Goal: Task Accomplishment & Management: Use online tool/utility

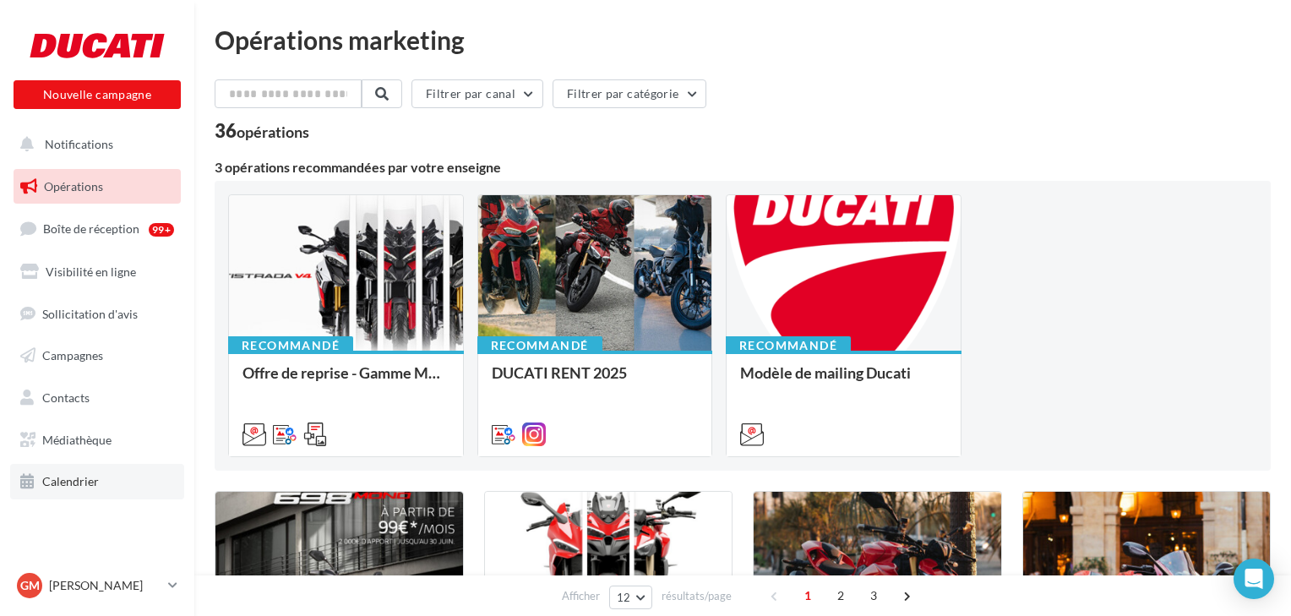
scroll to position [68, 0]
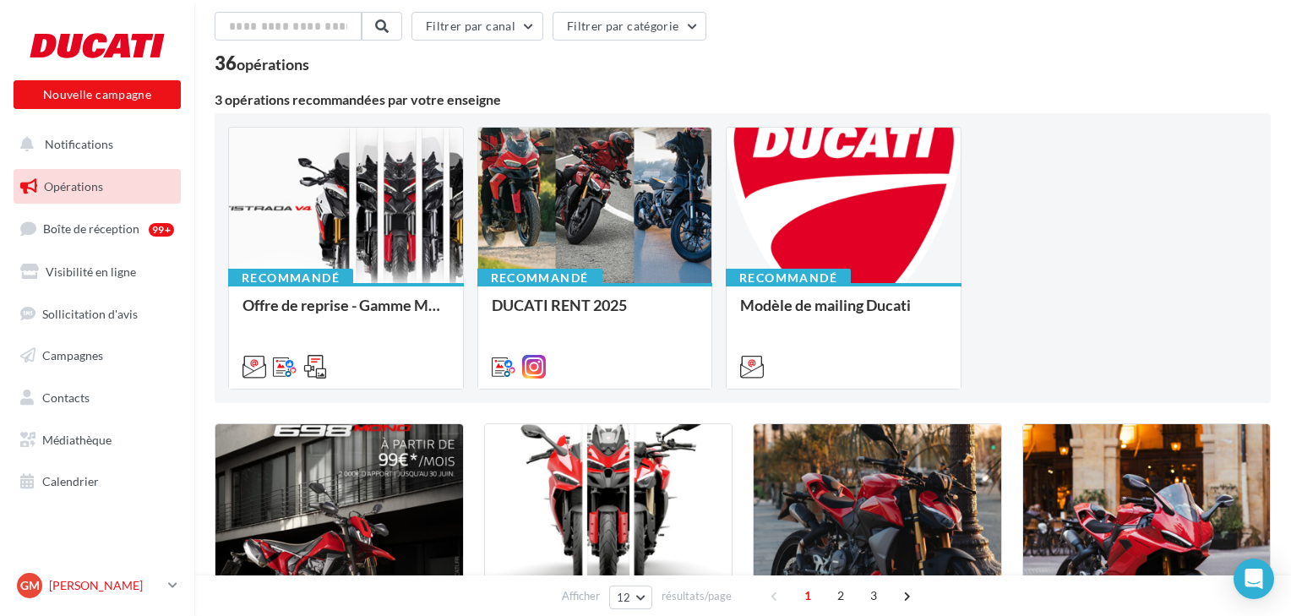
click at [171, 587] on icon at bounding box center [172, 585] width 9 height 14
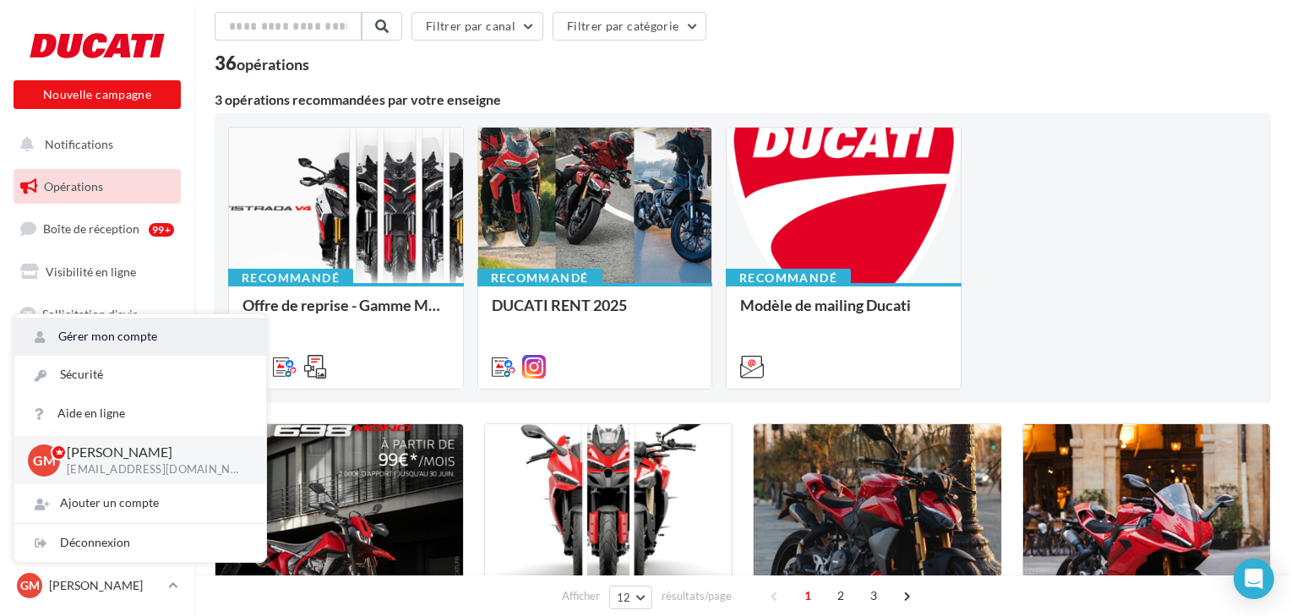
click at [95, 334] on link "Gérer mon compte" at bounding box center [140, 337] width 252 height 38
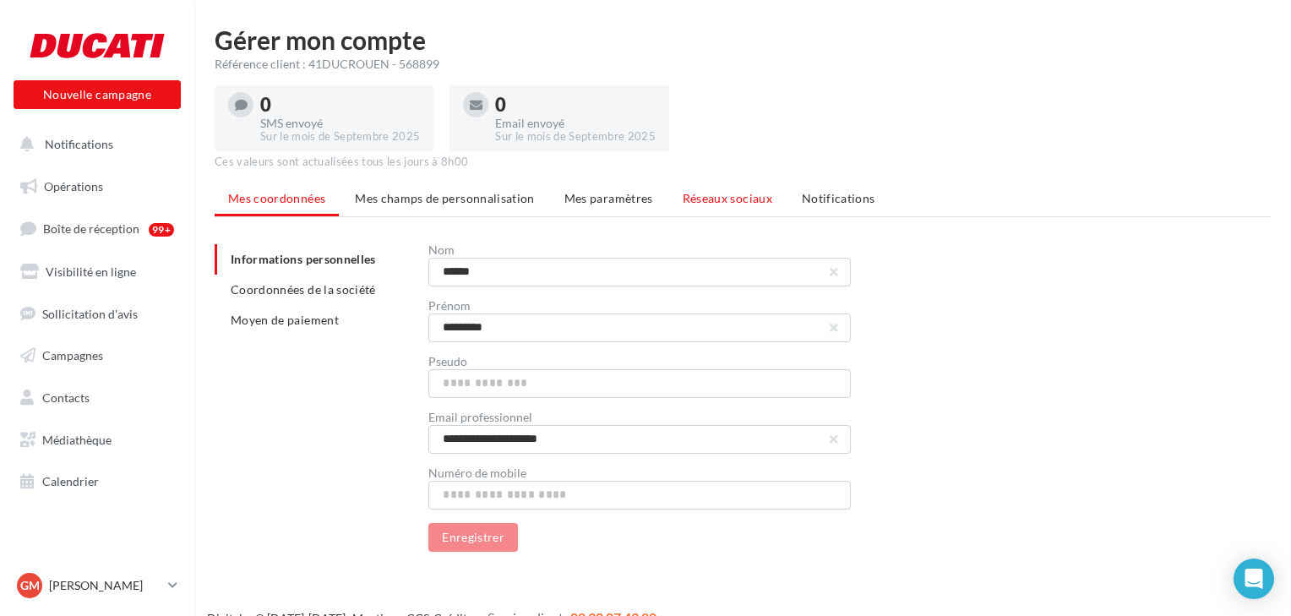
click at [716, 196] on span "Réseaux sociaux" at bounding box center [727, 198] width 90 height 14
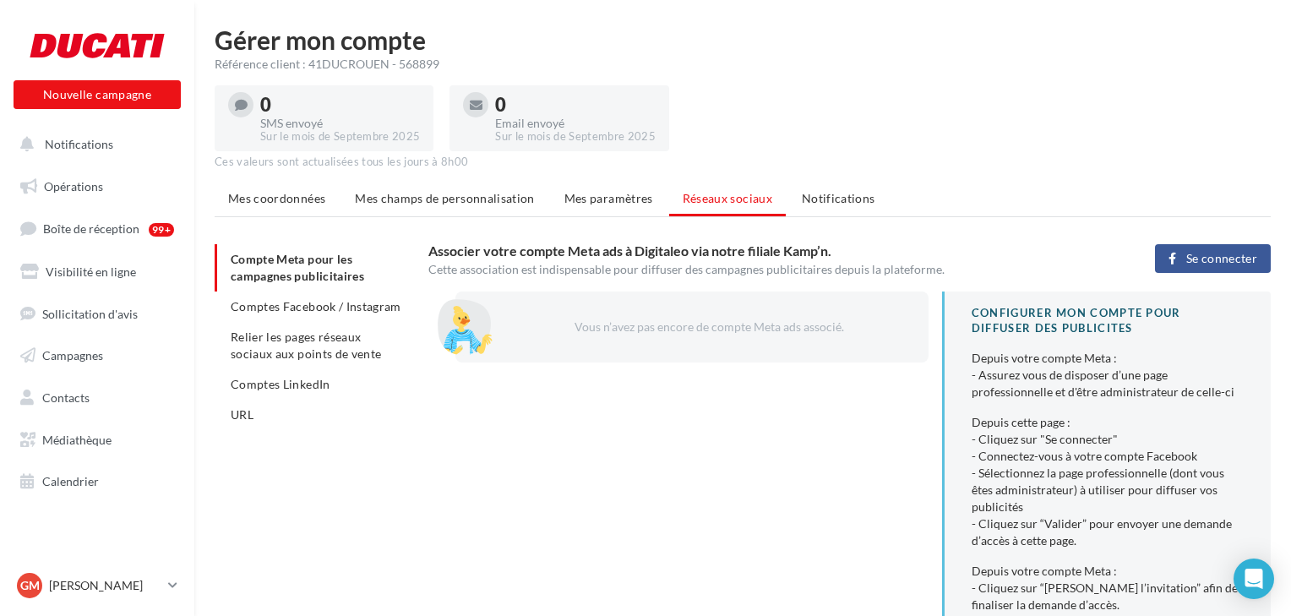
click at [295, 356] on span "Relier les pages réseaux sociaux aux points de vente" at bounding box center [306, 344] width 150 height 31
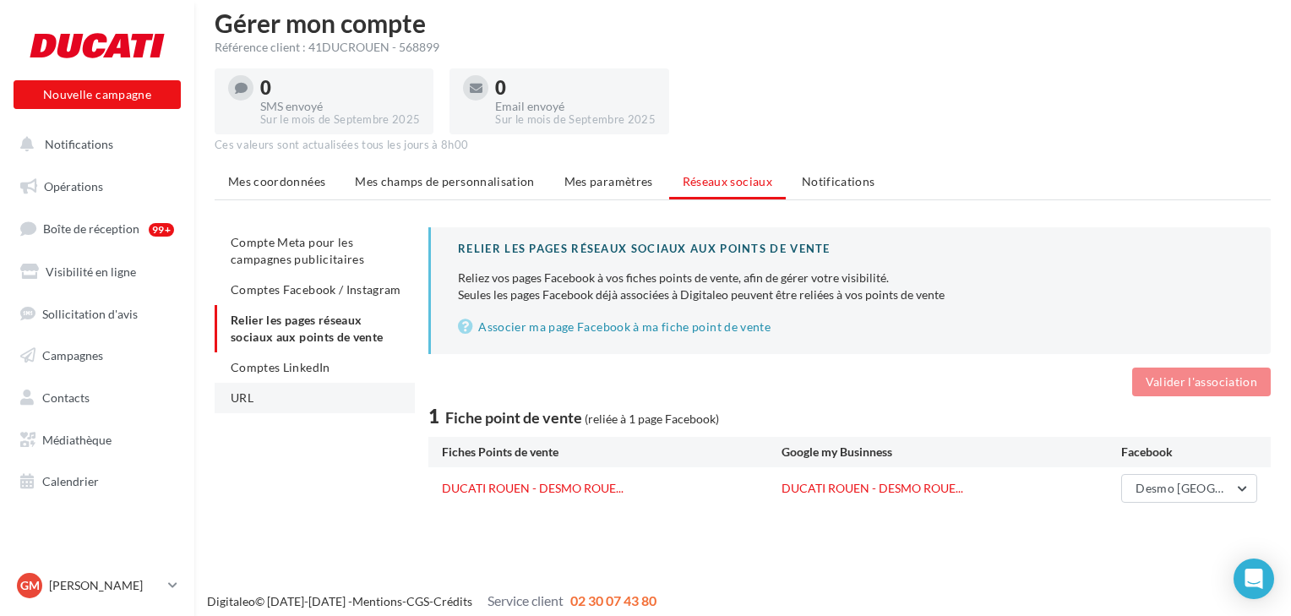
scroll to position [27, 0]
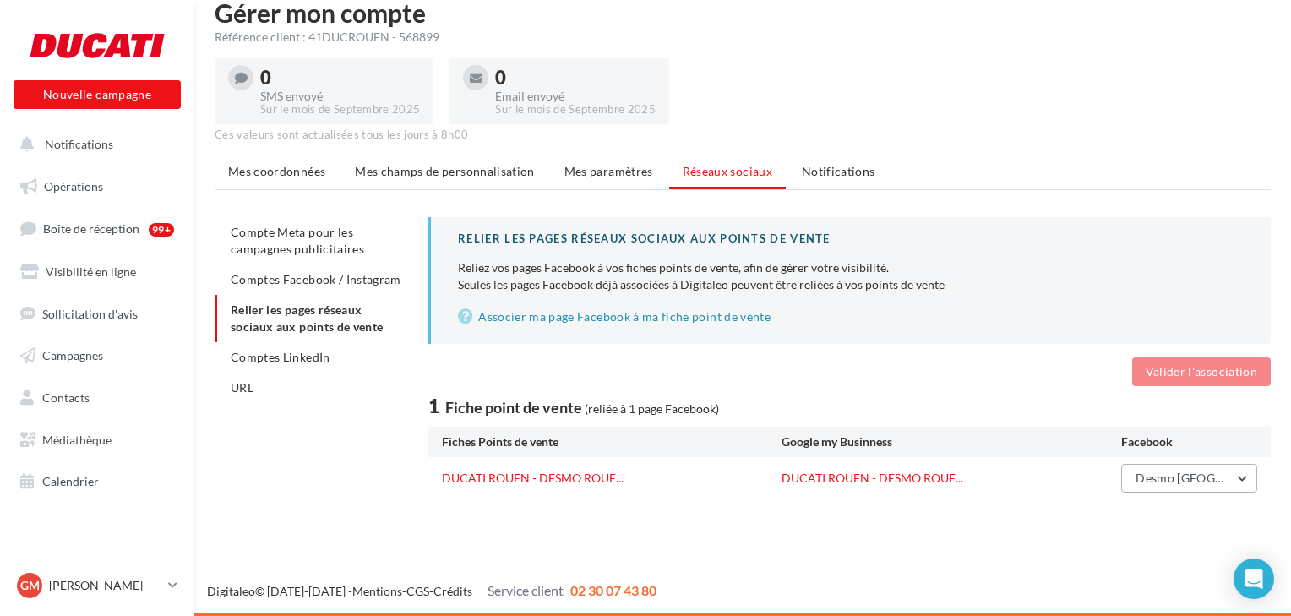
click at [1166, 480] on span "Desmo Rouen" at bounding box center [1218, 477] width 167 height 14
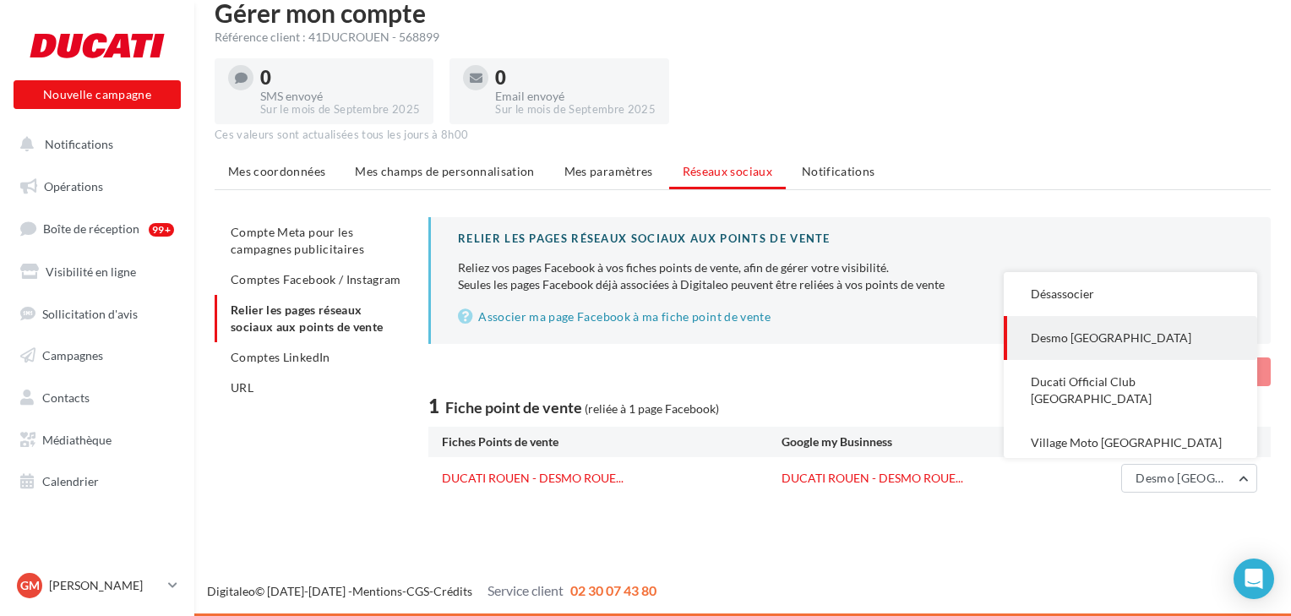
click at [1084, 345] on span "Desmo Rouen" at bounding box center [1110, 337] width 160 height 14
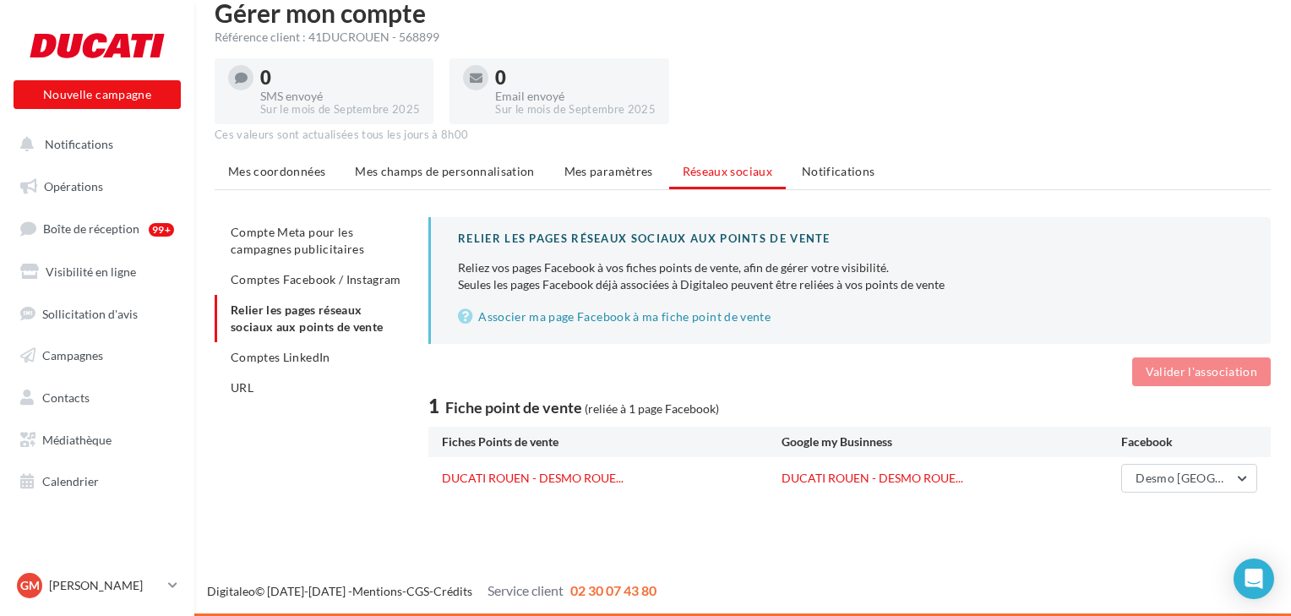
click at [584, 487] on div "DUCATI ROUEN - DESMO ROUE... DUCATI ROUEN - DESMO ROUE... Desmo Rouen Désassoci…" at bounding box center [849, 478] width 842 height 42
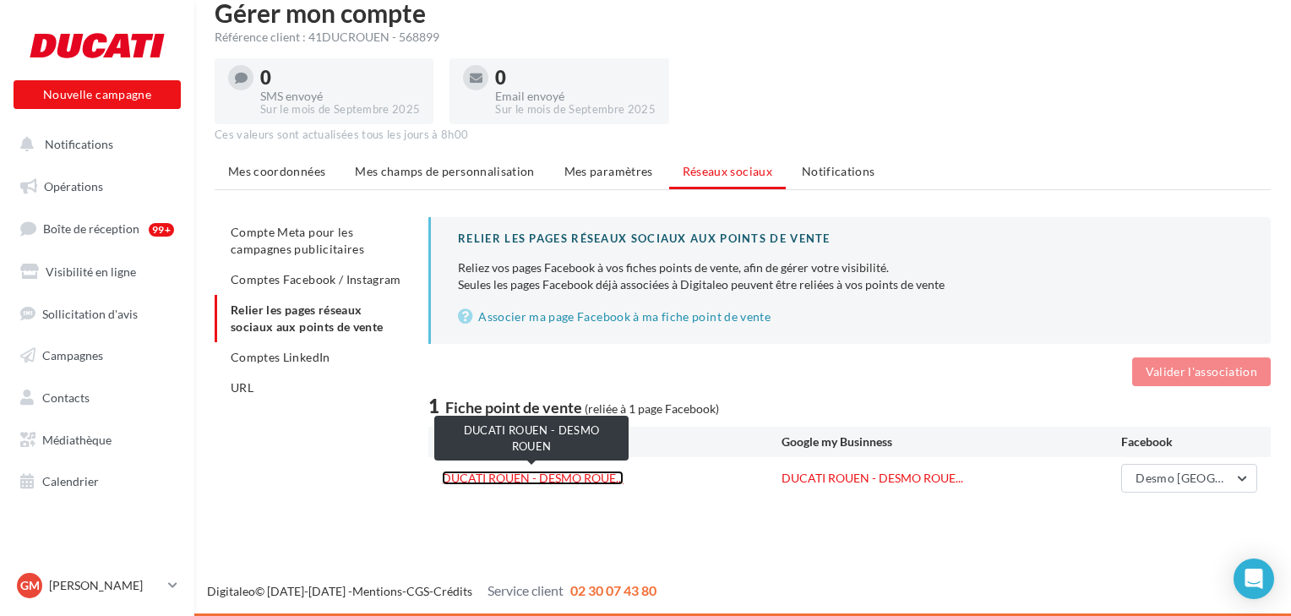
click at [578, 480] on link "DUCATI ROUEN - DESMO ROUE..." at bounding box center [533, 477] width 182 height 14
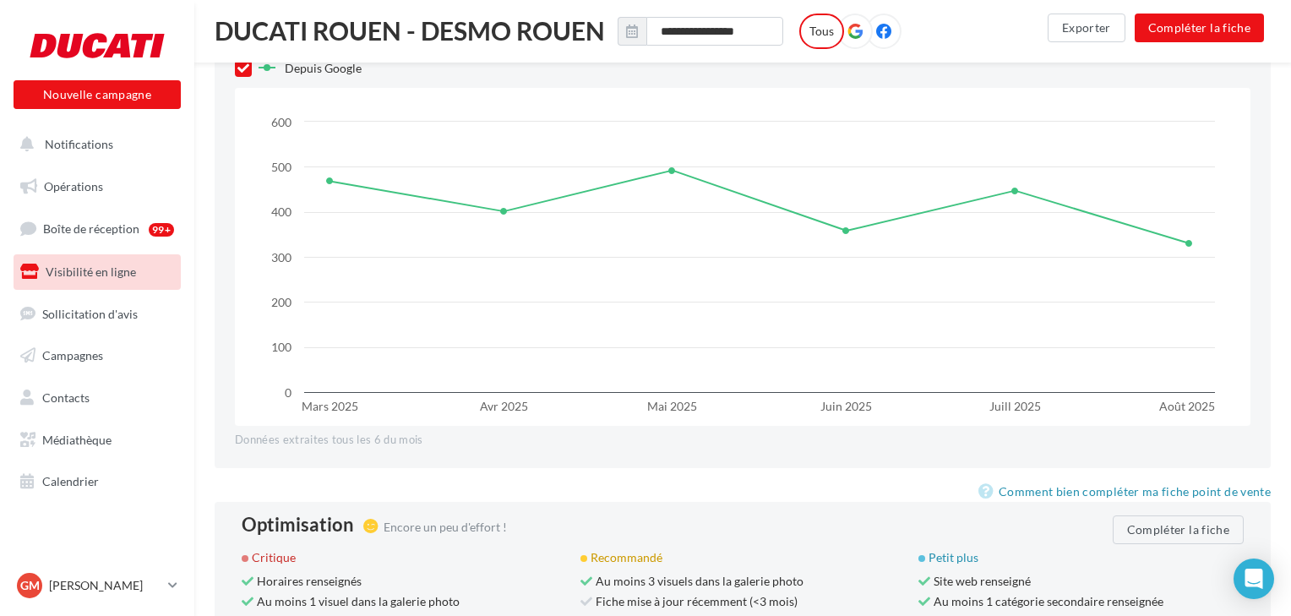
scroll to position [1081, 0]
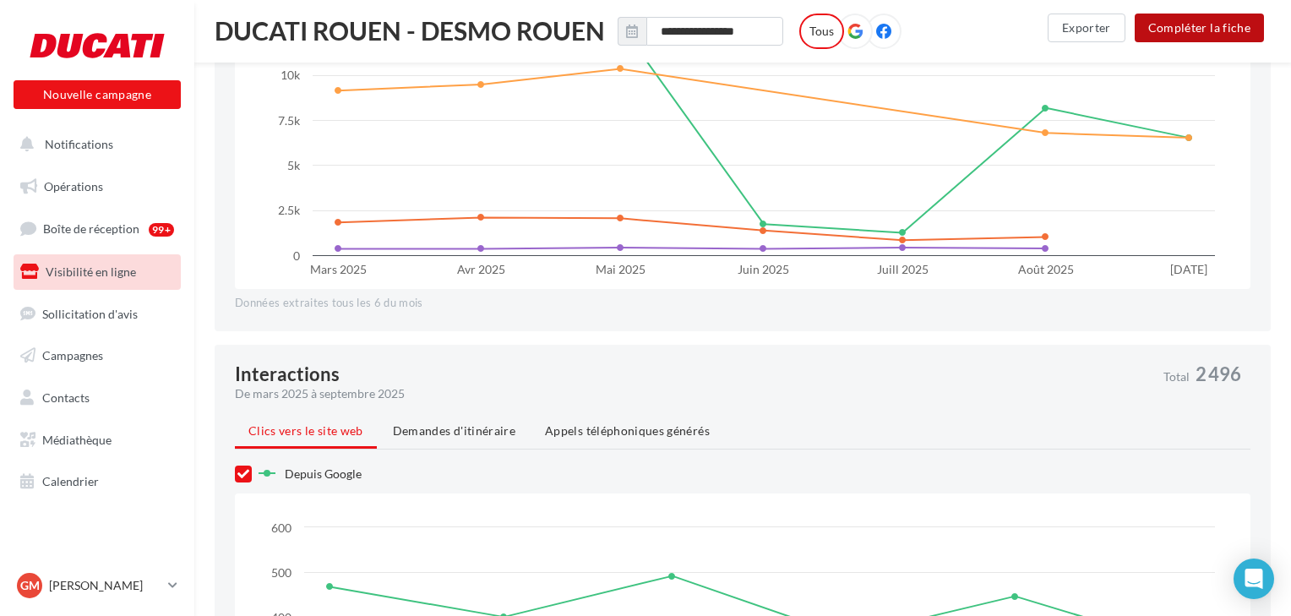
click at [1196, 26] on button "Compléter la fiche" at bounding box center [1198, 28] width 129 height 29
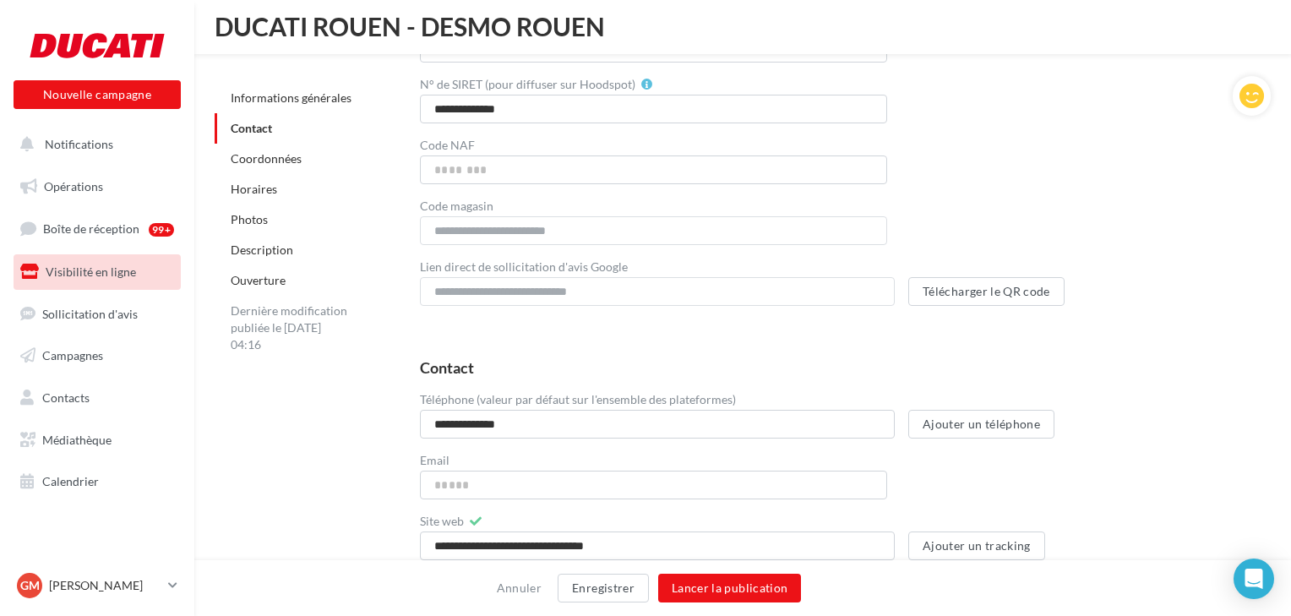
scroll to position [1081, 0]
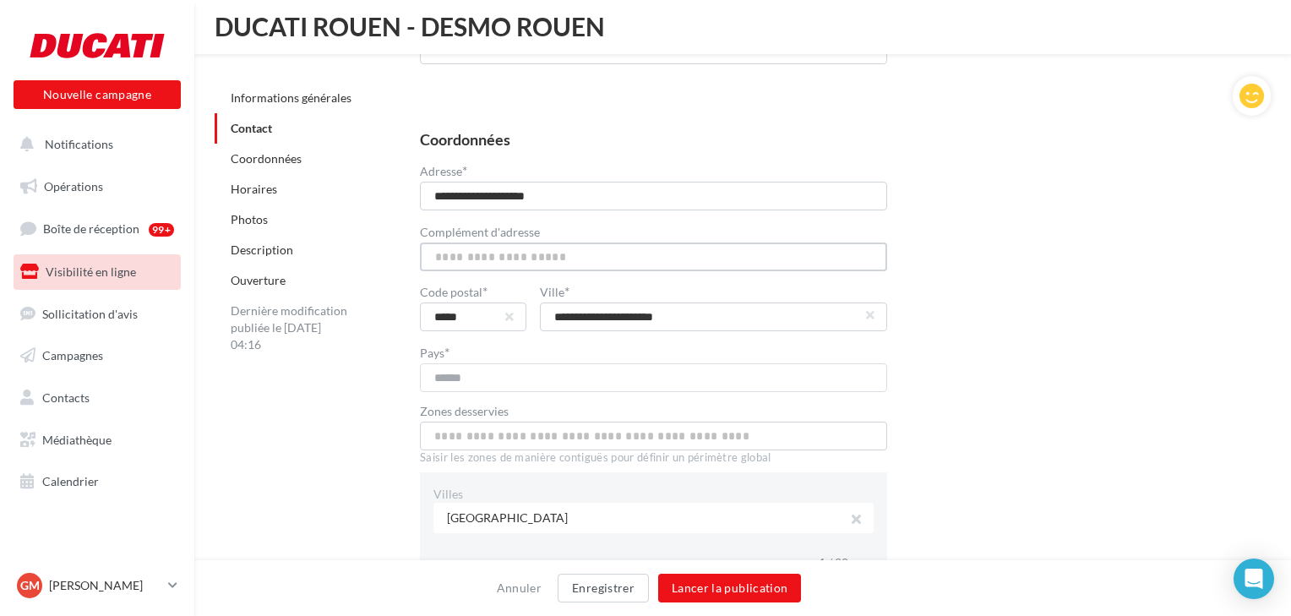
click at [588, 242] on input "Complément d'adresse" at bounding box center [653, 256] width 467 height 29
type input "**********"
click at [478, 520] on div "76000 Rouen" at bounding box center [653, 518] width 440 height 30
click at [494, 516] on div "76000 Rouen" at bounding box center [653, 518] width 440 height 30
click at [851, 515] on button "button" at bounding box center [850, 521] width 14 height 24
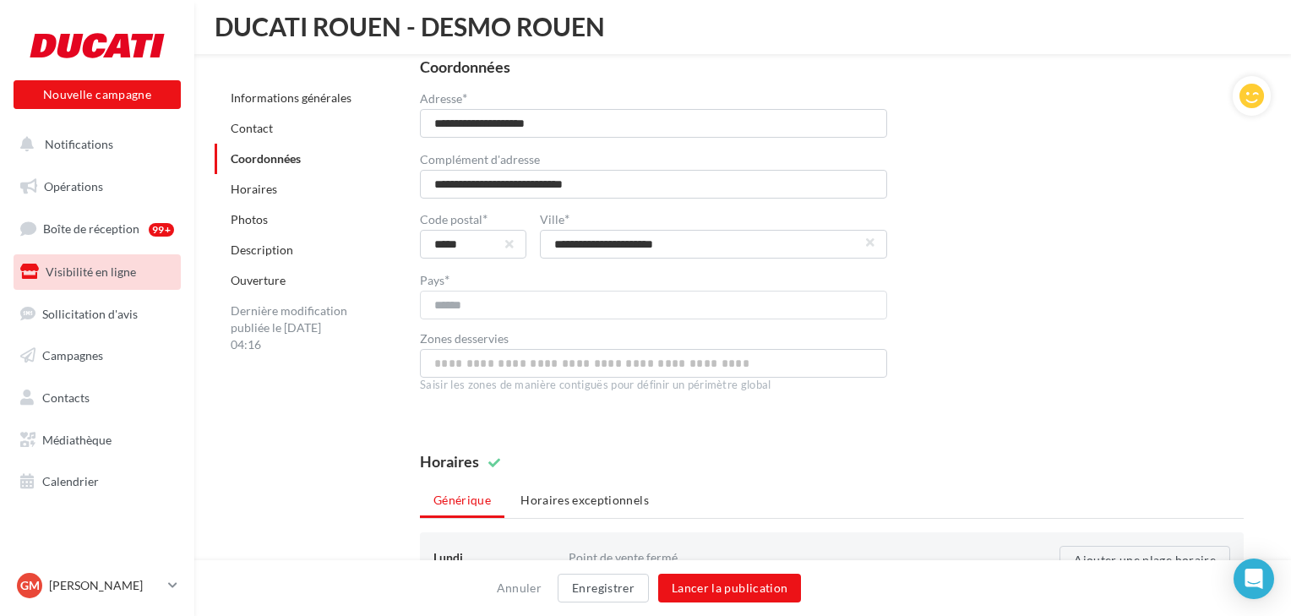
scroll to position [1149, 0]
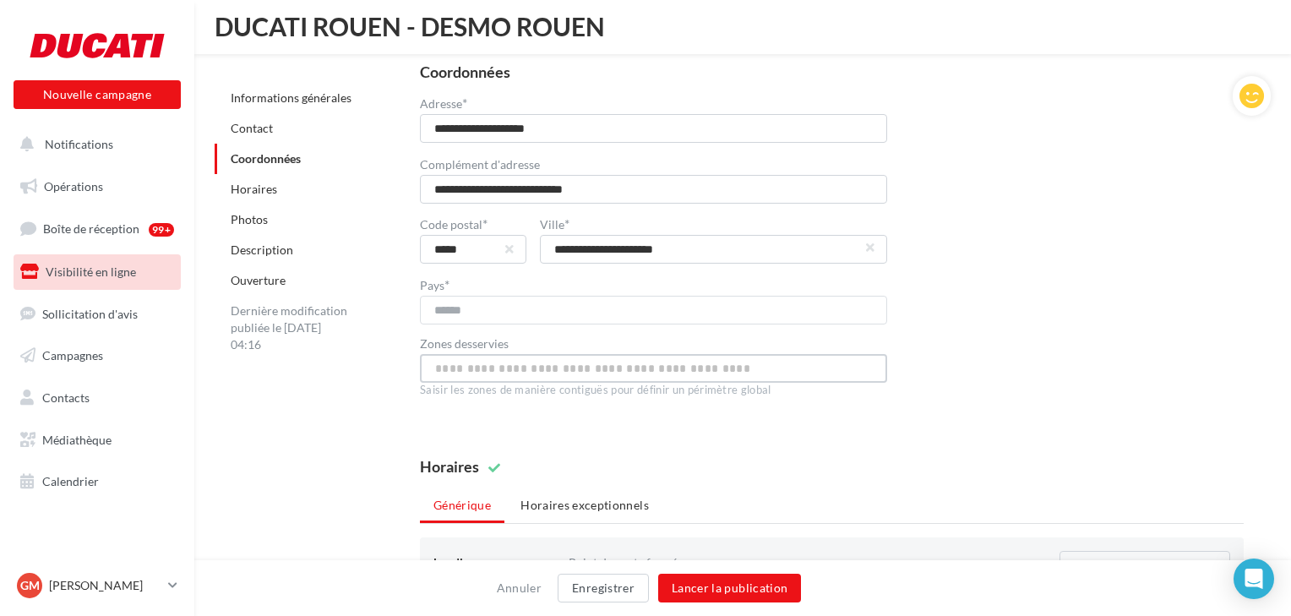
click at [497, 361] on input "text" at bounding box center [653, 368] width 467 height 29
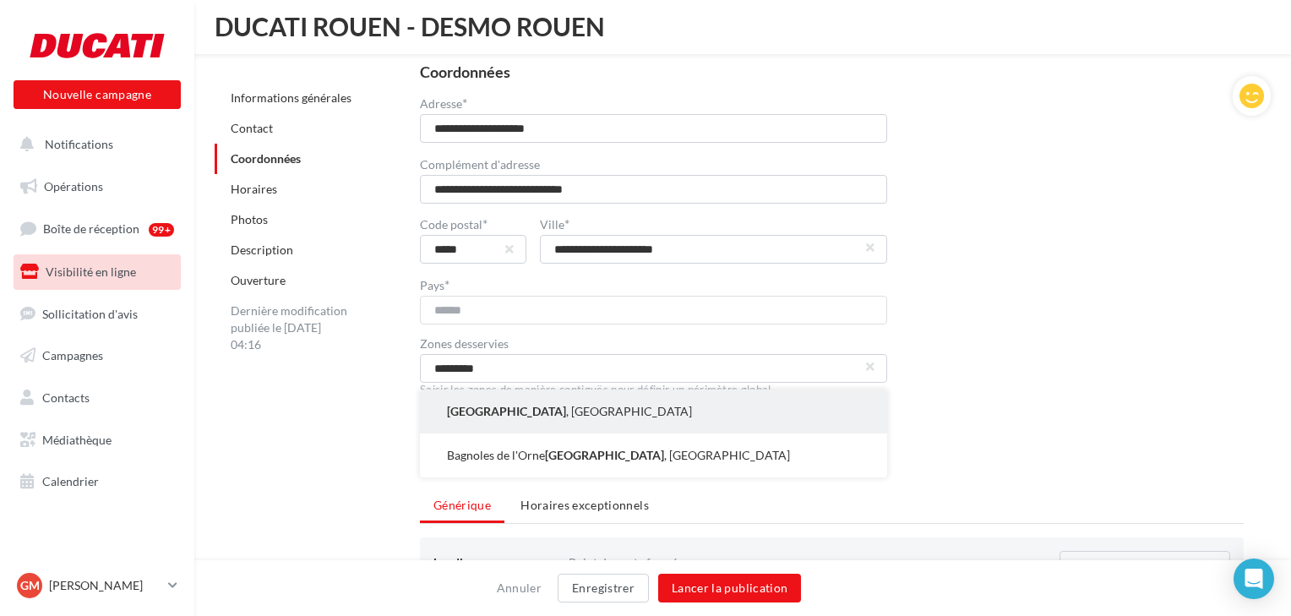
click at [463, 414] on span "Normandie" at bounding box center [506, 411] width 119 height 17
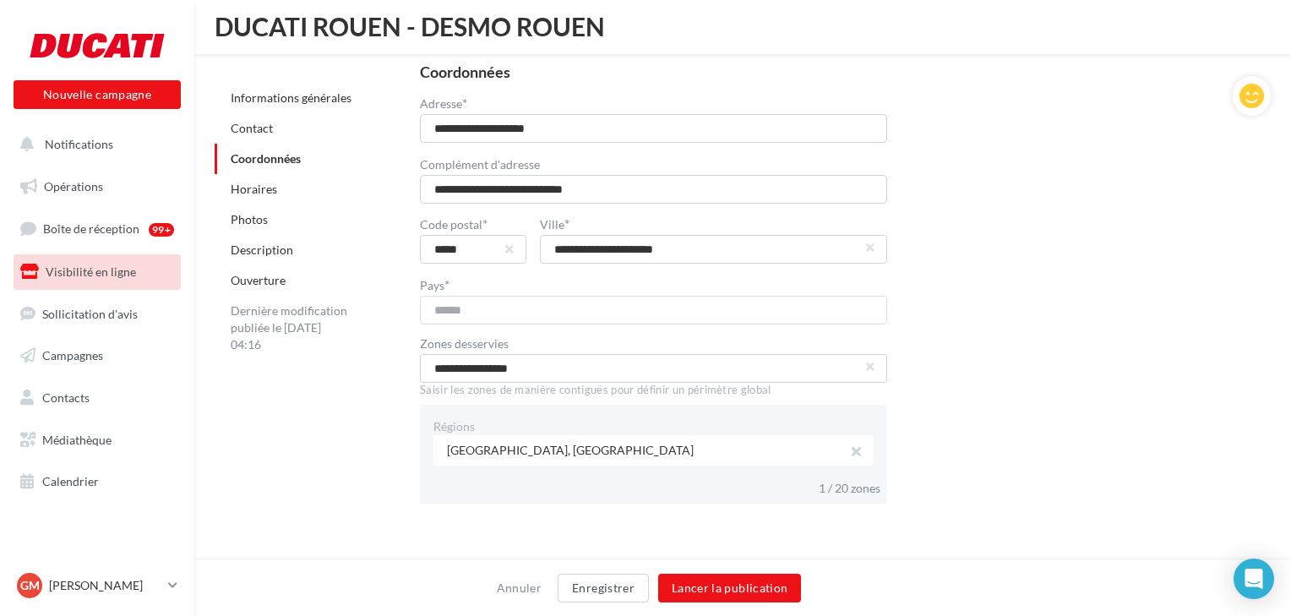
scroll to position [0, 0]
click at [646, 370] on input "**********" at bounding box center [653, 368] width 467 height 29
click at [743, 464] on div "Normandie, France" at bounding box center [653, 450] width 440 height 30
click at [695, 372] on input "**********" at bounding box center [653, 368] width 467 height 29
type input "**********"
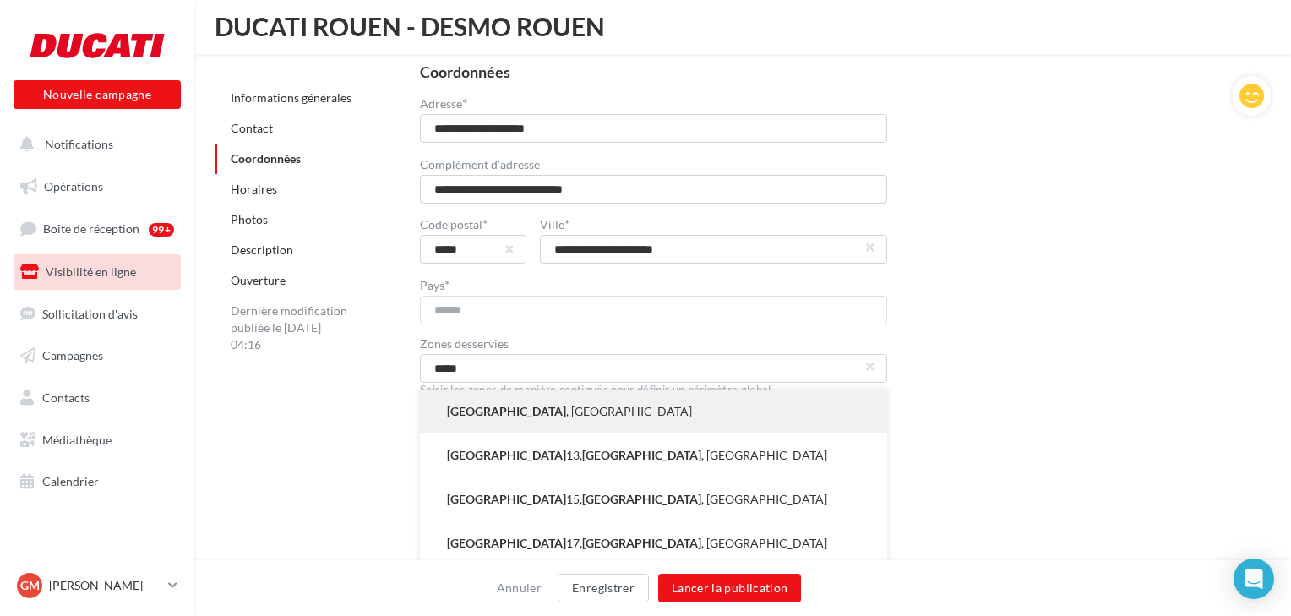
click at [481, 412] on button "Paris , France" at bounding box center [653, 411] width 467 height 44
type input "**********"
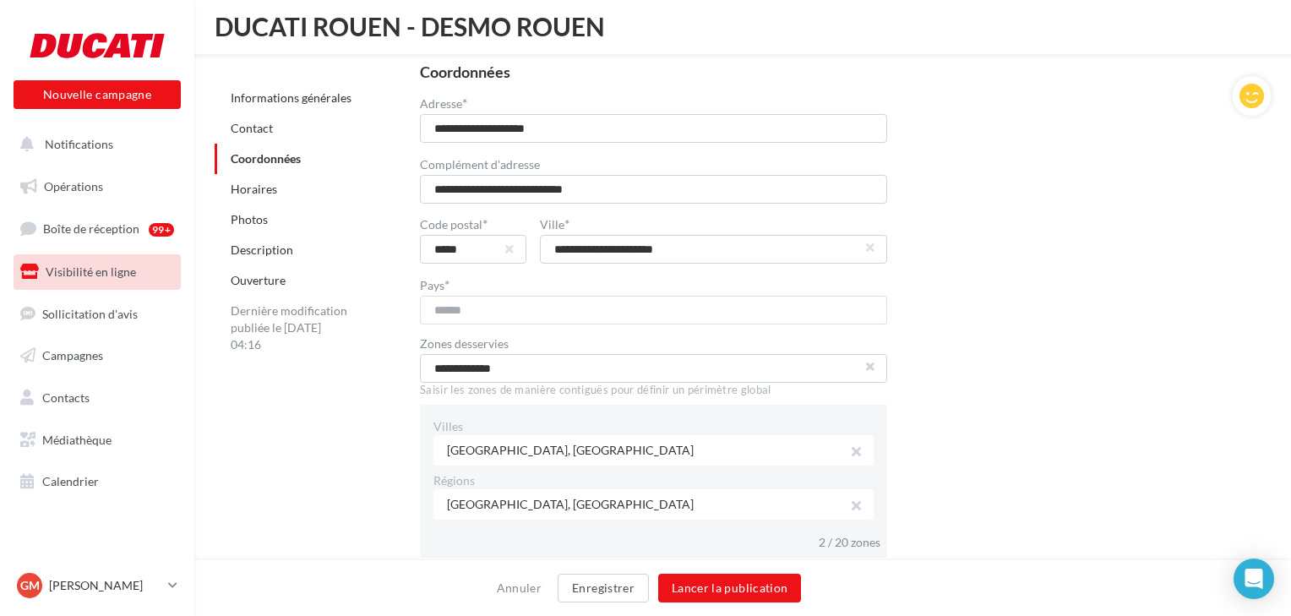
click at [870, 366] on button "button" at bounding box center [870, 366] width 7 height 7
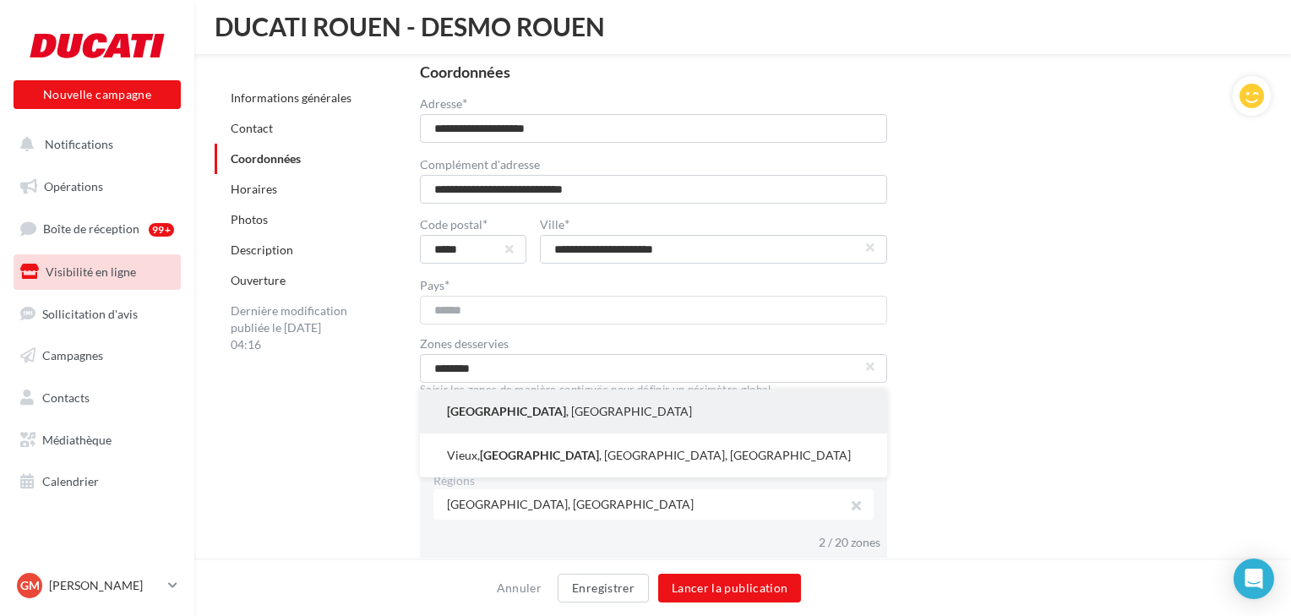
click at [564, 418] on button "Calvados , France" at bounding box center [653, 411] width 467 height 44
type input "**********"
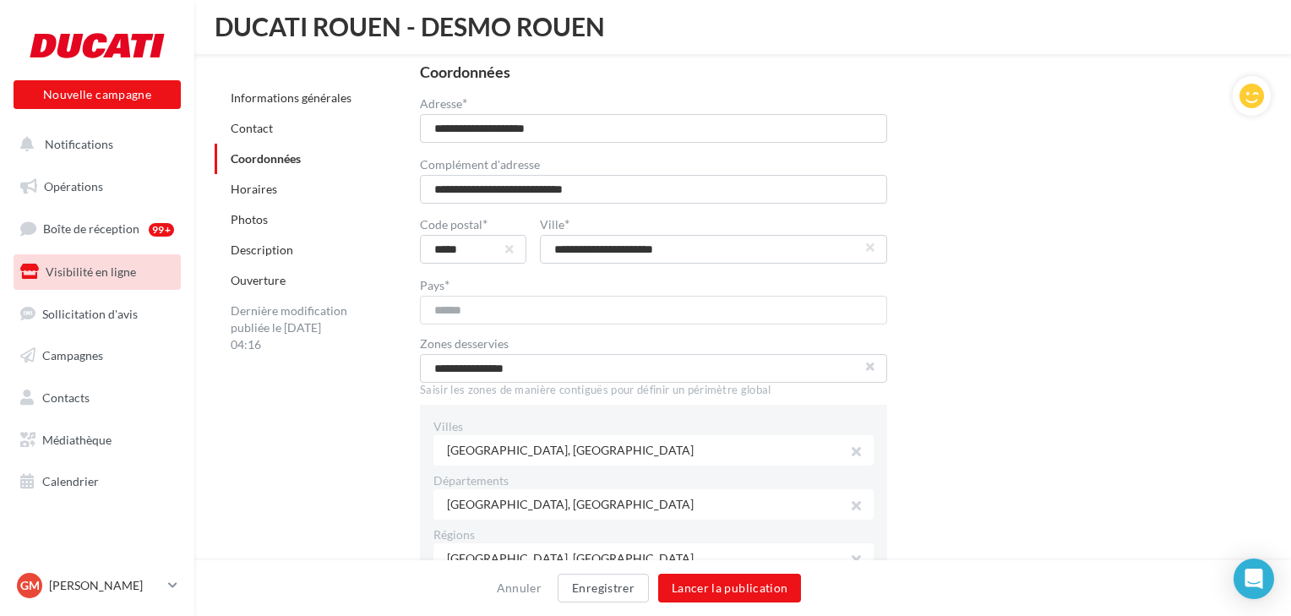
click at [868, 370] on button "button" at bounding box center [870, 366] width 7 height 7
click at [649, 371] on input "text" at bounding box center [653, 368] width 467 height 29
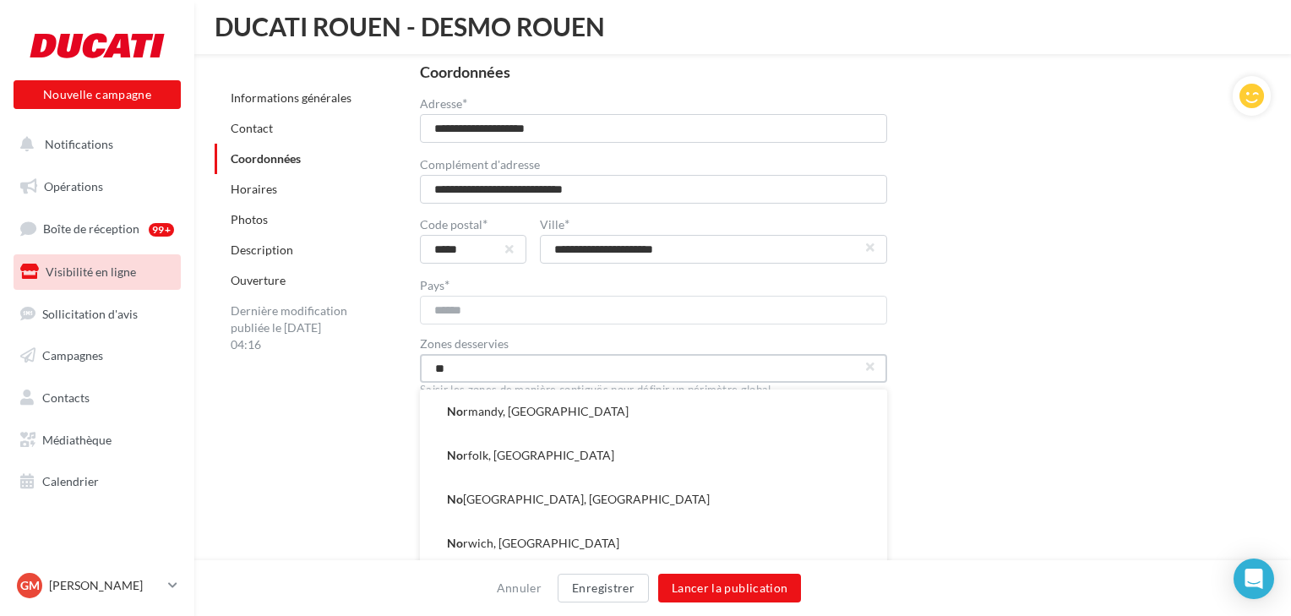
type input "*"
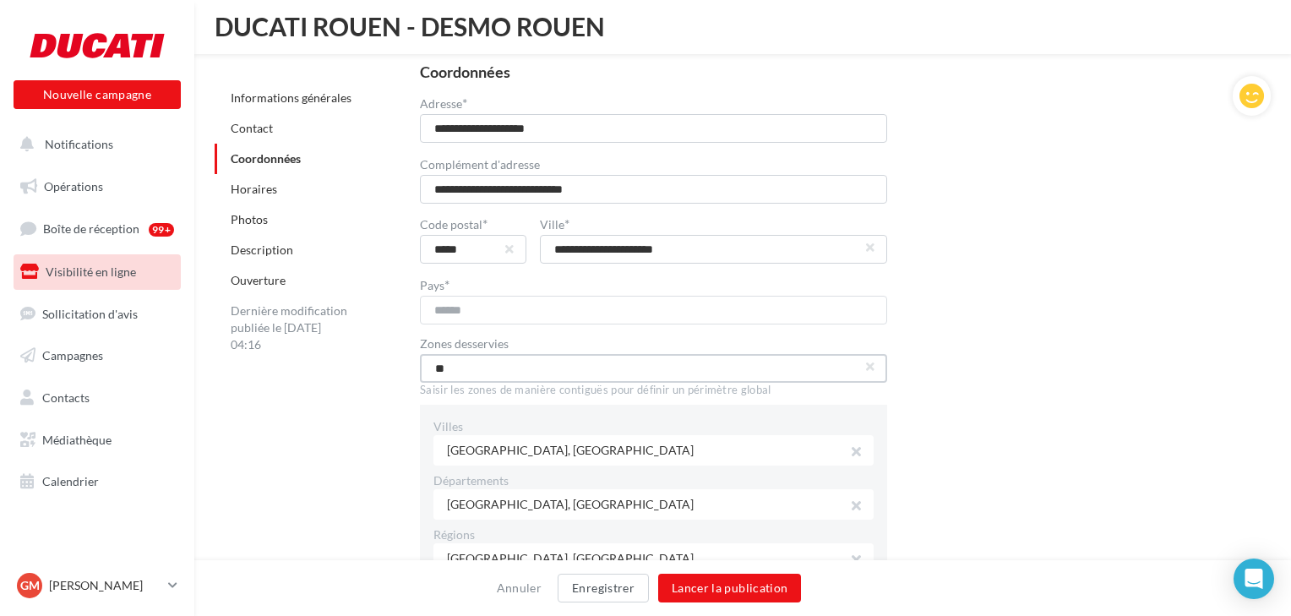
type input "*"
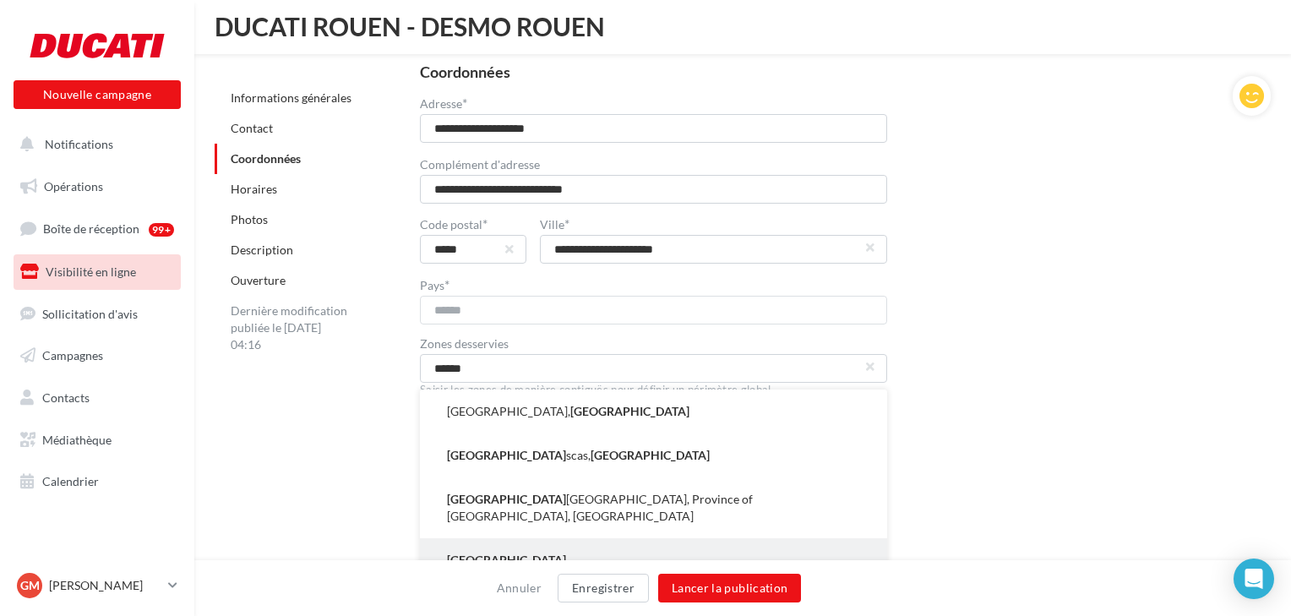
click at [459, 552] on span "France" at bounding box center [506, 560] width 119 height 17
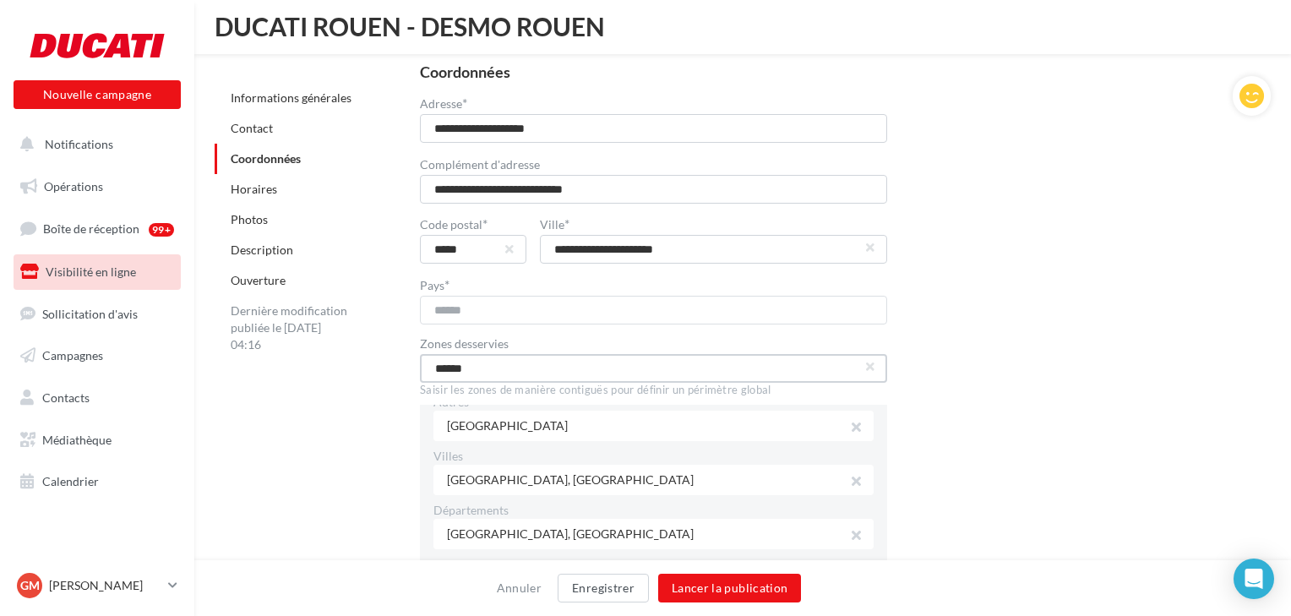
click at [517, 372] on input "******" at bounding box center [653, 368] width 467 height 29
type input "*"
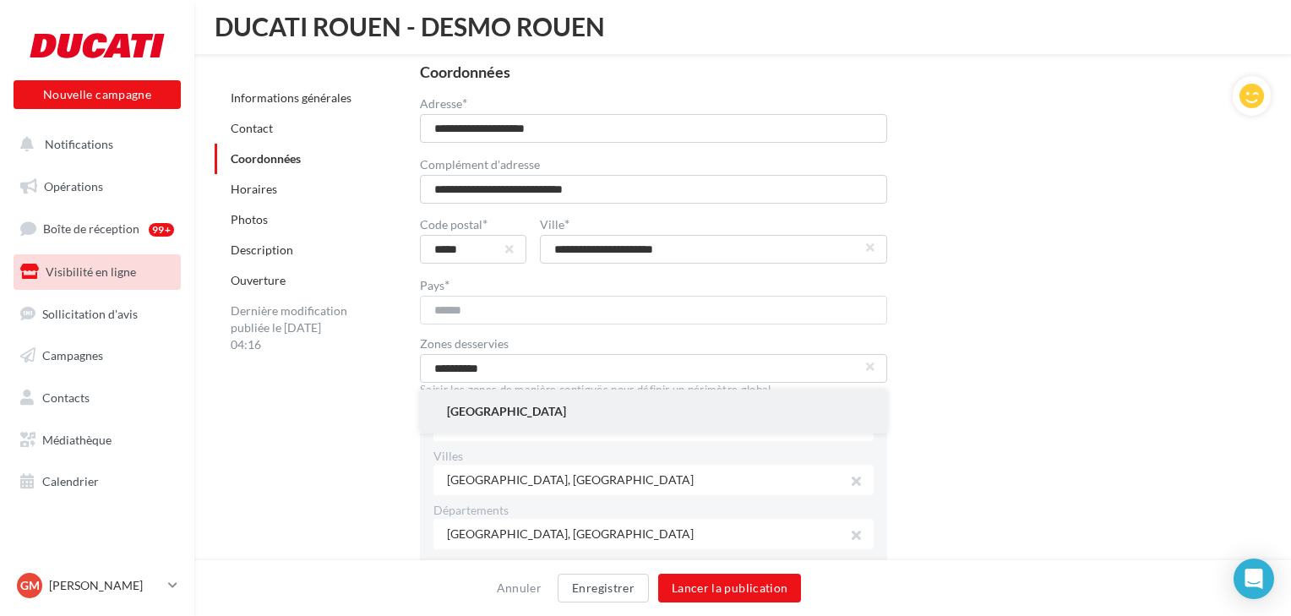
click at [510, 410] on span "Guadeloupe" at bounding box center [506, 411] width 119 height 17
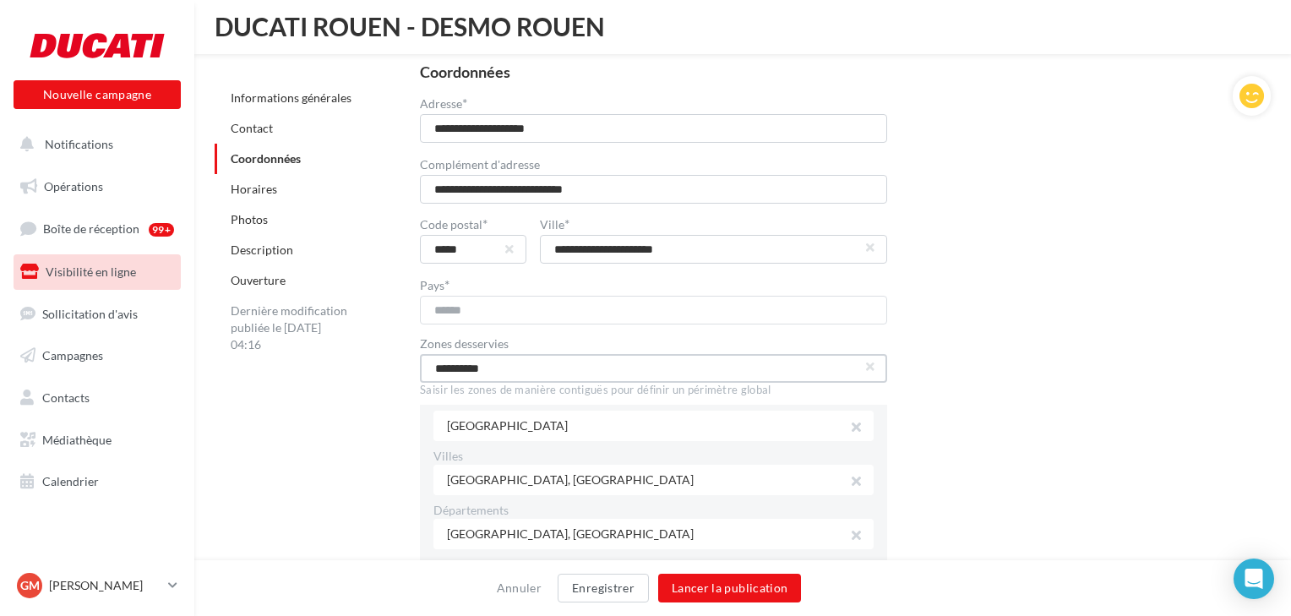
click at [519, 372] on input "**********" at bounding box center [653, 368] width 467 height 29
type input "*"
click at [504, 448] on span "Martinique" at bounding box center [506, 455] width 119 height 17
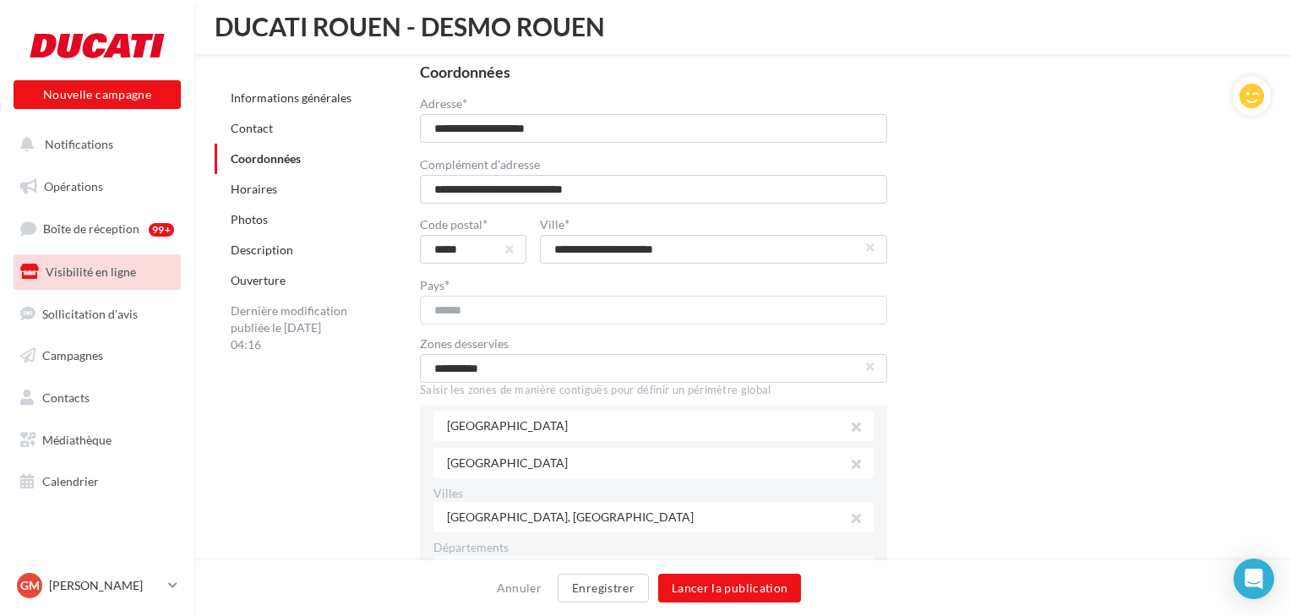
scroll to position [92, 0]
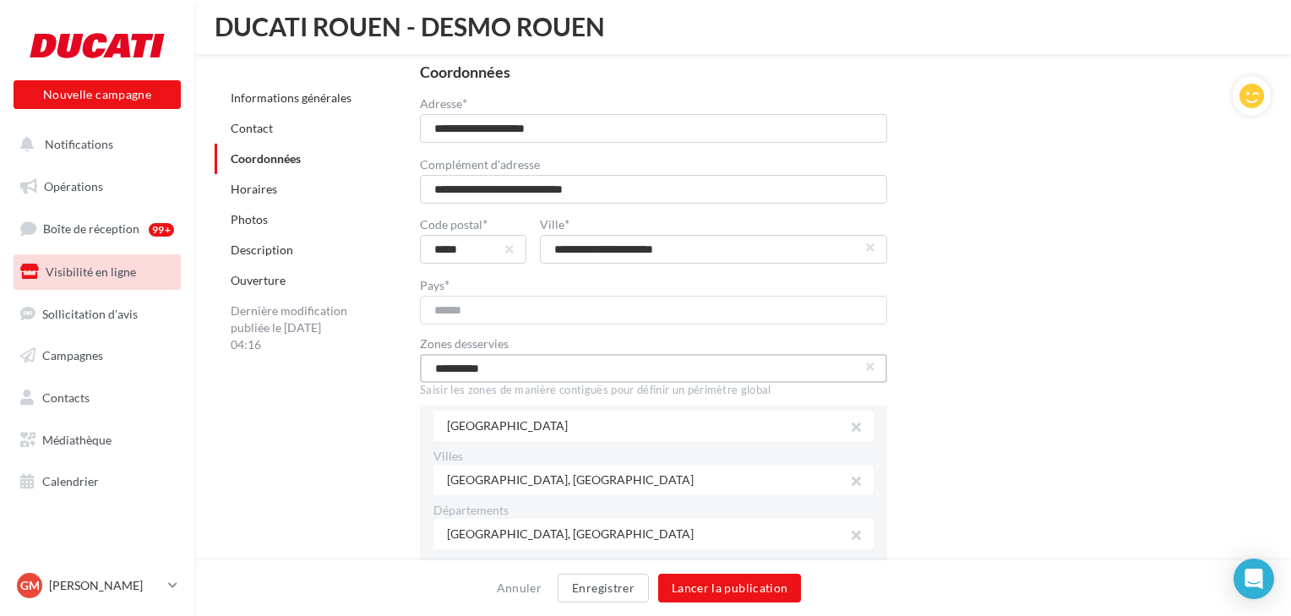
click at [526, 373] on input "**********" at bounding box center [653, 368] width 467 height 29
type input "*"
type input "*******"
click at [519, 371] on input "text" at bounding box center [653, 368] width 467 height 29
type input "*"
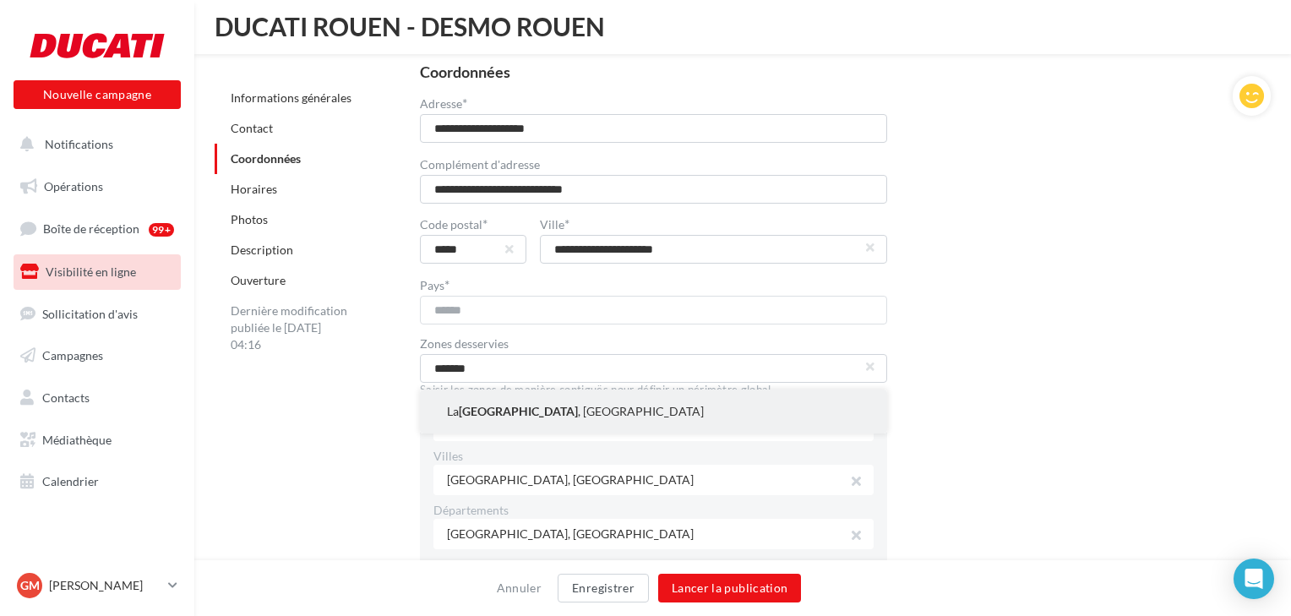
click at [503, 412] on span "Réunion" at bounding box center [518, 411] width 119 height 17
type input "**********"
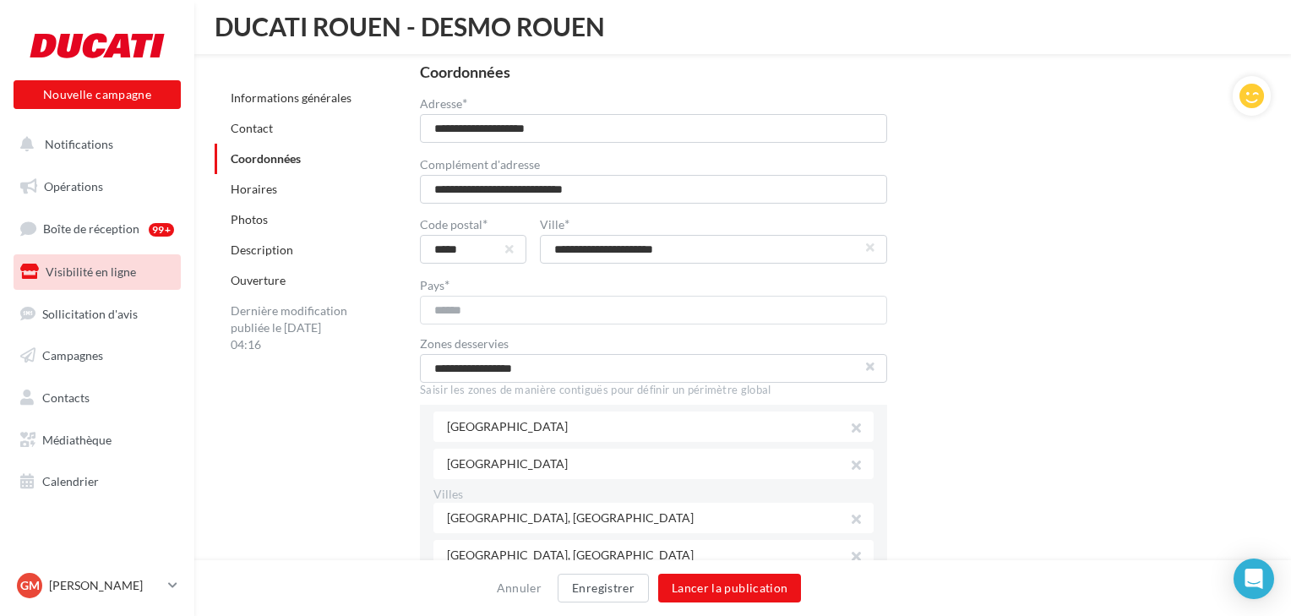
click at [870, 368] on button "button" at bounding box center [870, 366] width 7 height 7
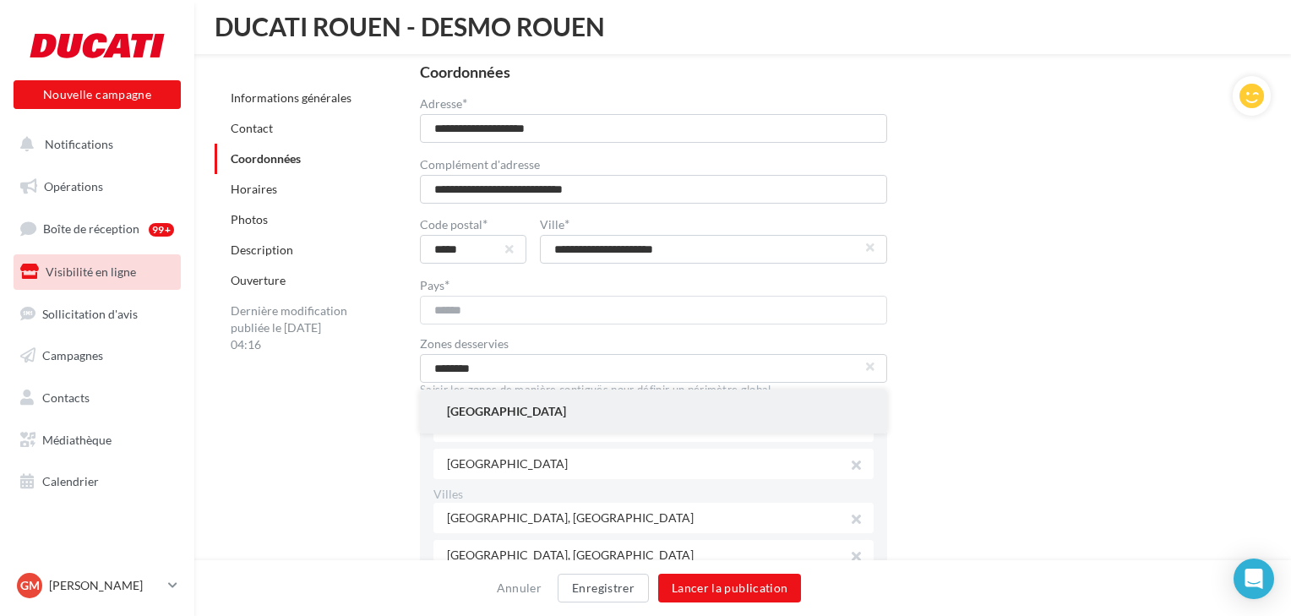
click at [475, 404] on span "Belgique" at bounding box center [506, 411] width 119 height 17
type input "********"
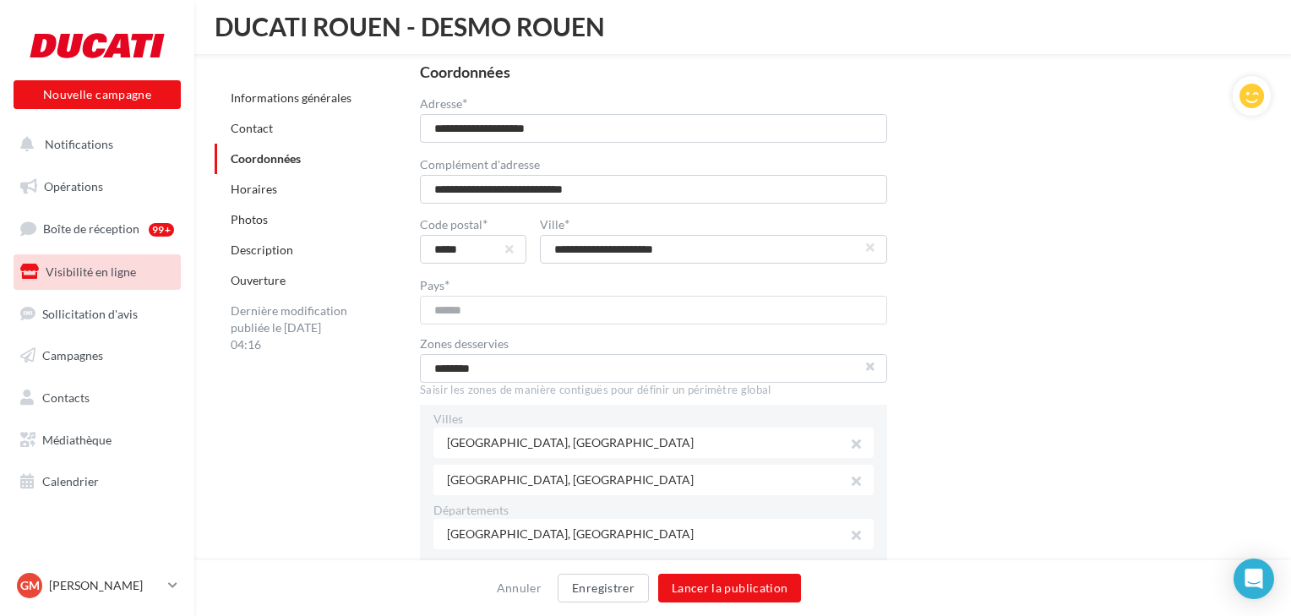
click at [869, 369] on button "button" at bounding box center [870, 366] width 7 height 7
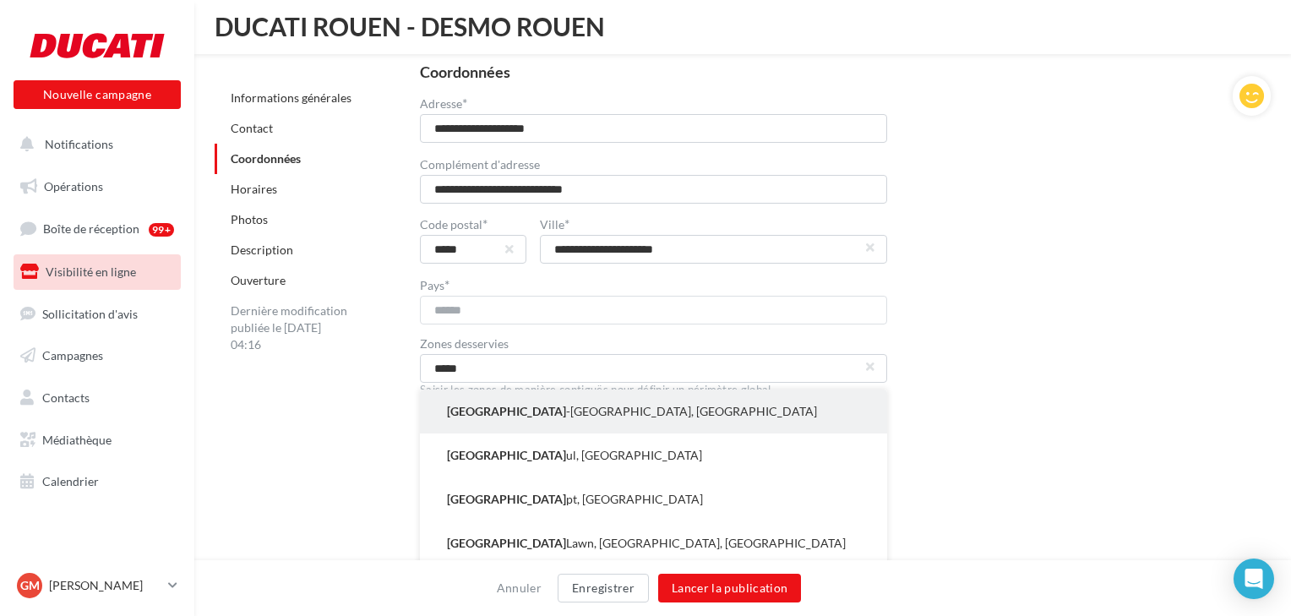
click at [541, 414] on button "Corse -du-Sud, France" at bounding box center [653, 411] width 467 height 44
type input "**********"
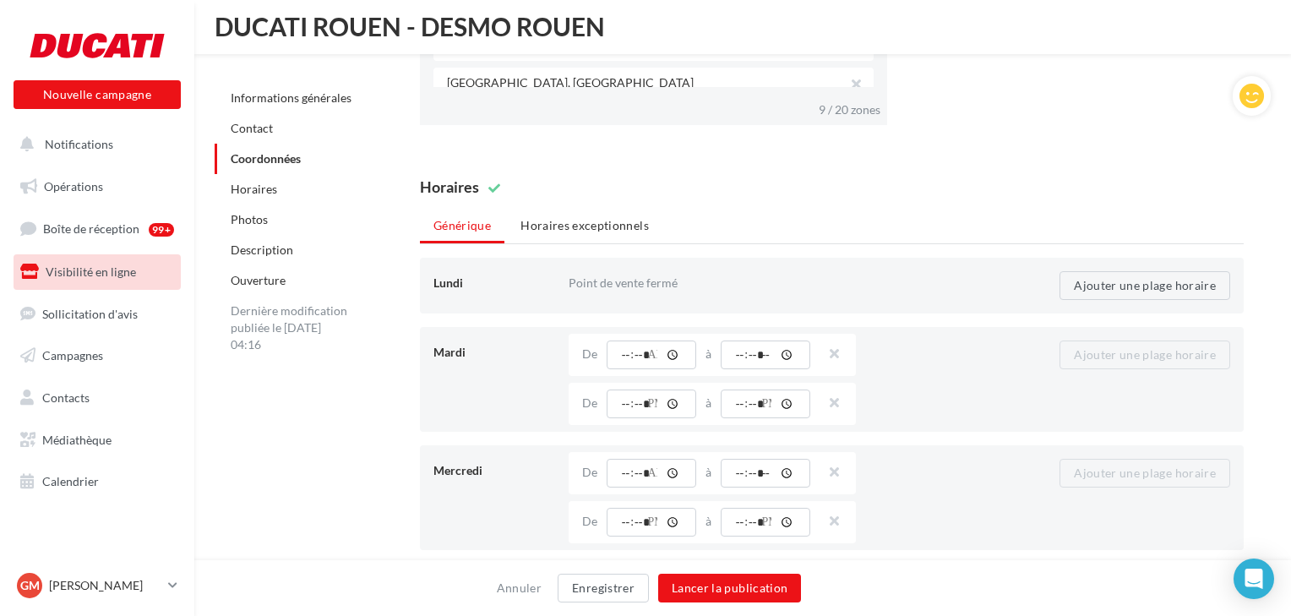
scroll to position [1689, 0]
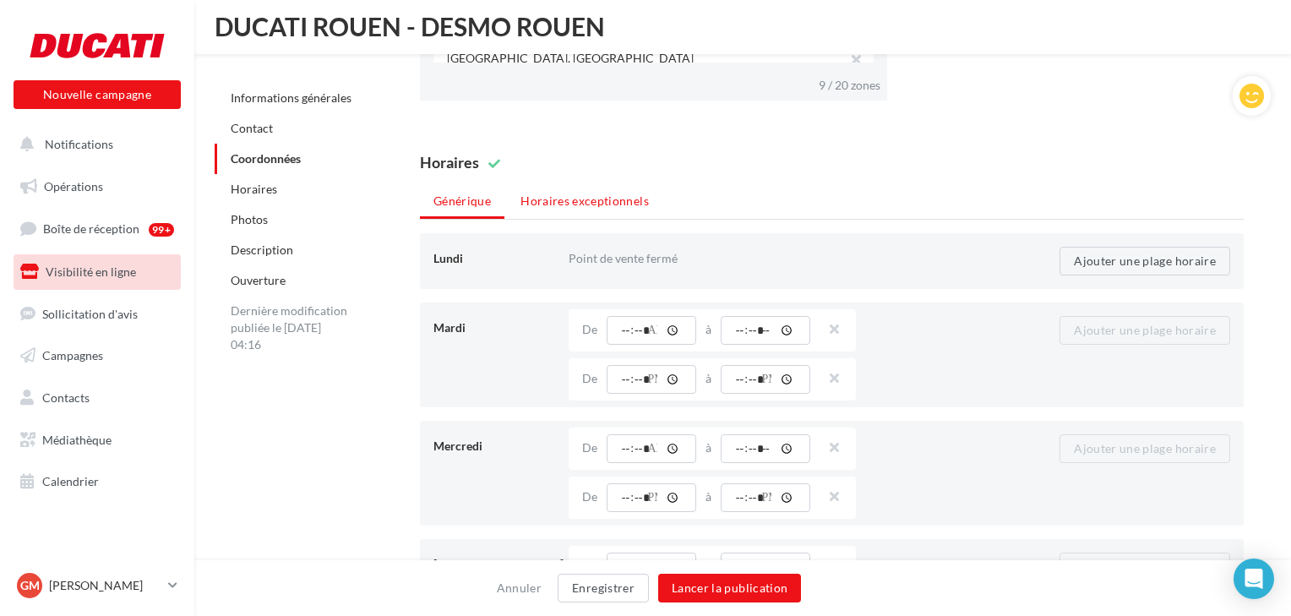
click at [611, 204] on li "Horaires exceptionnels" at bounding box center [584, 201] width 155 height 30
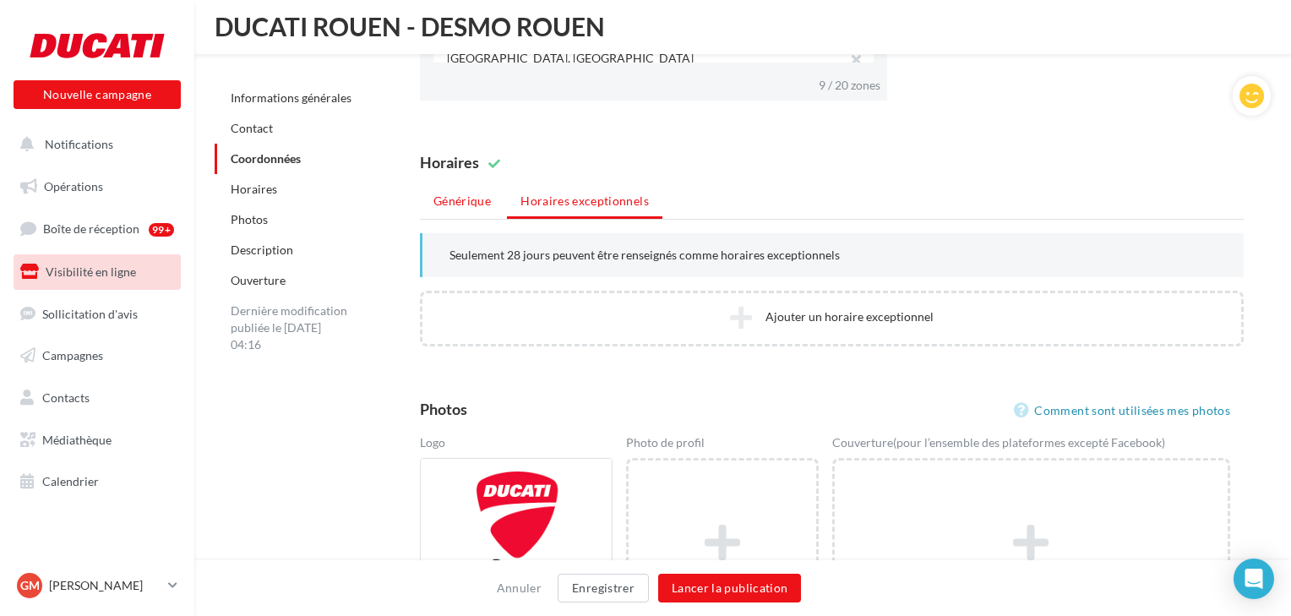
click at [458, 193] on li "Générique" at bounding box center [462, 201] width 84 height 30
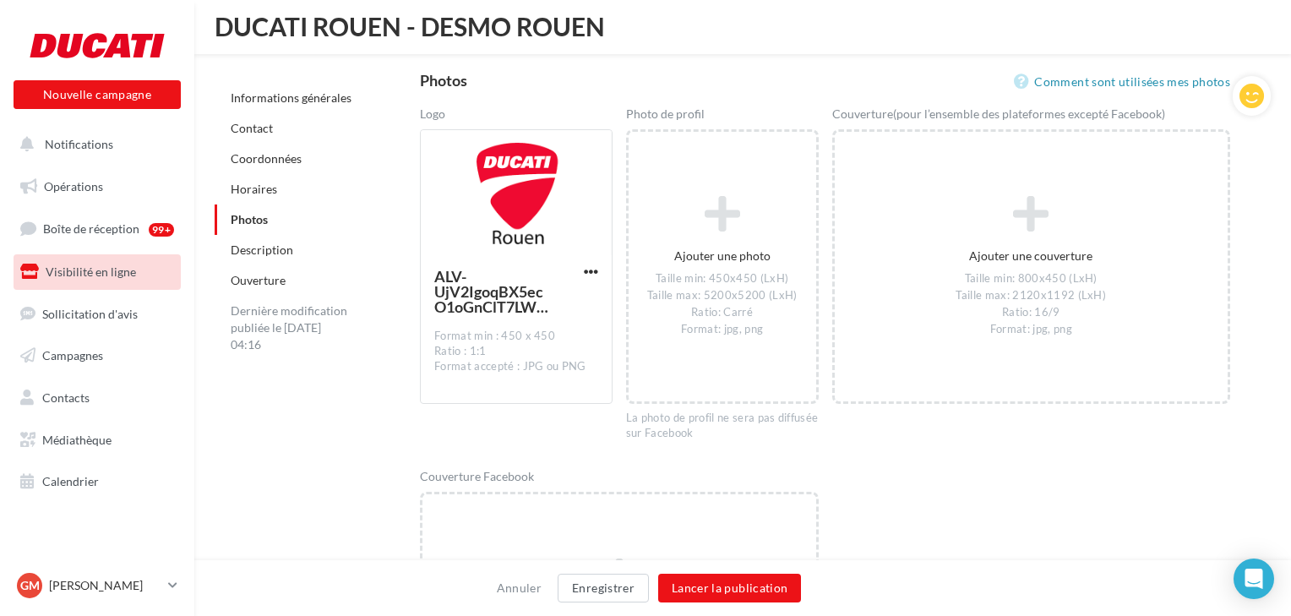
scroll to position [2635, 0]
click at [742, 595] on button "Lancer la publication" at bounding box center [729, 587] width 143 height 29
click at [614, 591] on button "Enregistrer" at bounding box center [602, 587] width 91 height 29
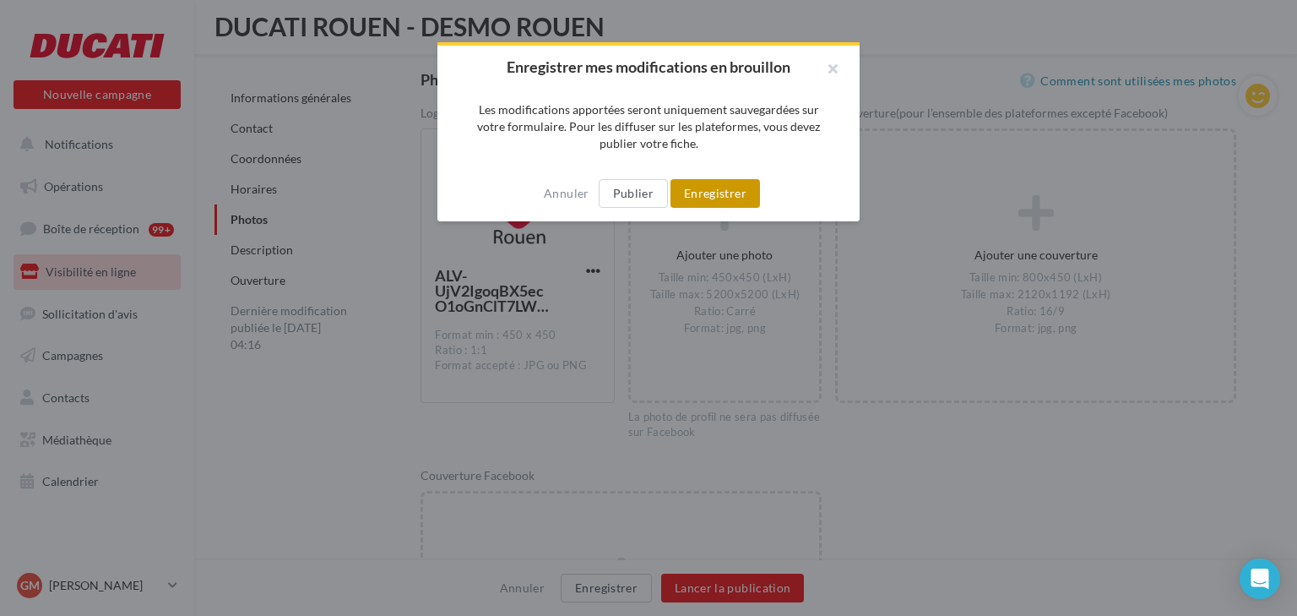
click at [731, 191] on button "Enregistrer" at bounding box center [716, 193] width 90 height 29
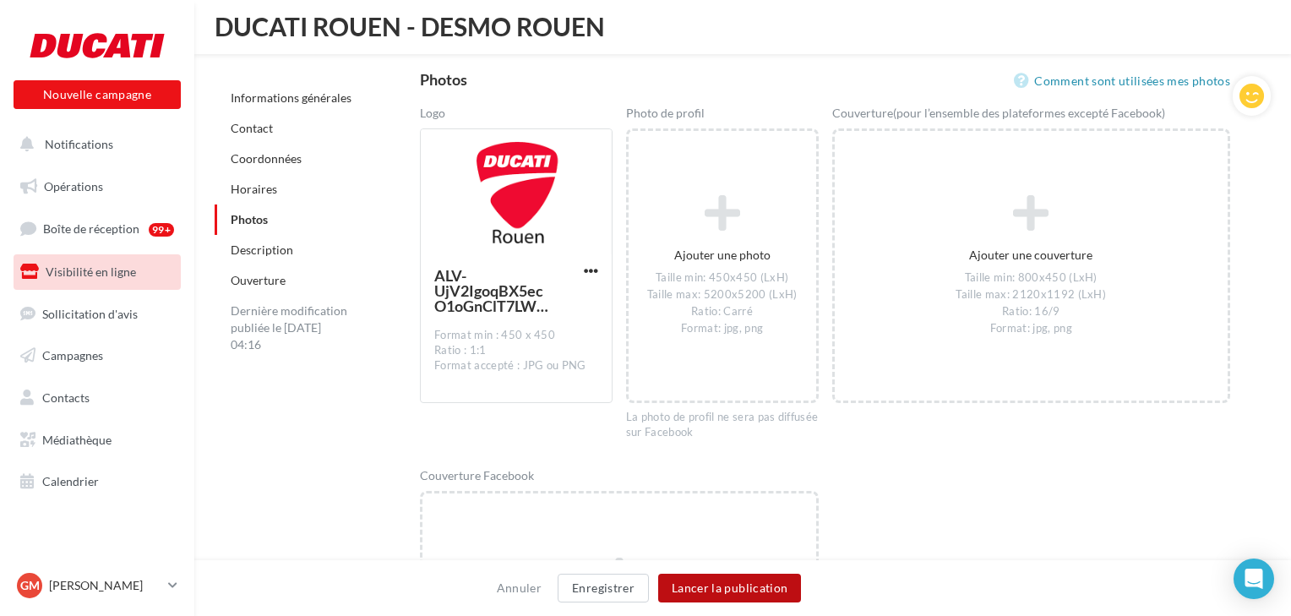
click at [718, 588] on button "Lancer la publication" at bounding box center [729, 587] width 143 height 29
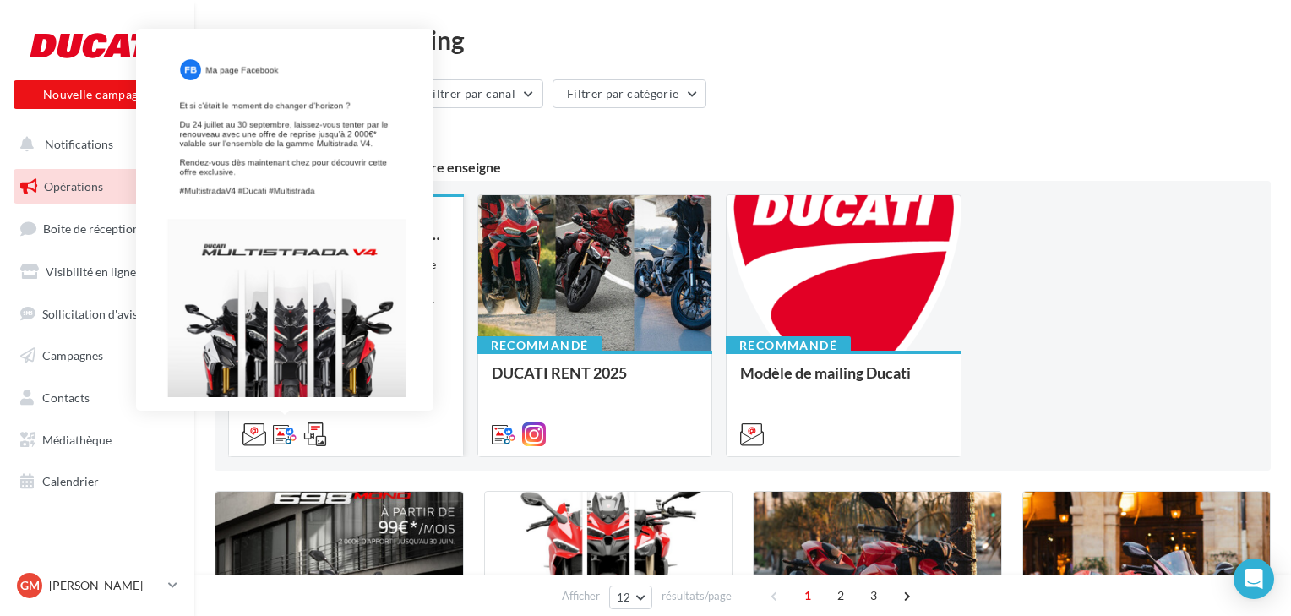
click at [284, 441] on icon at bounding box center [285, 434] width 24 height 24
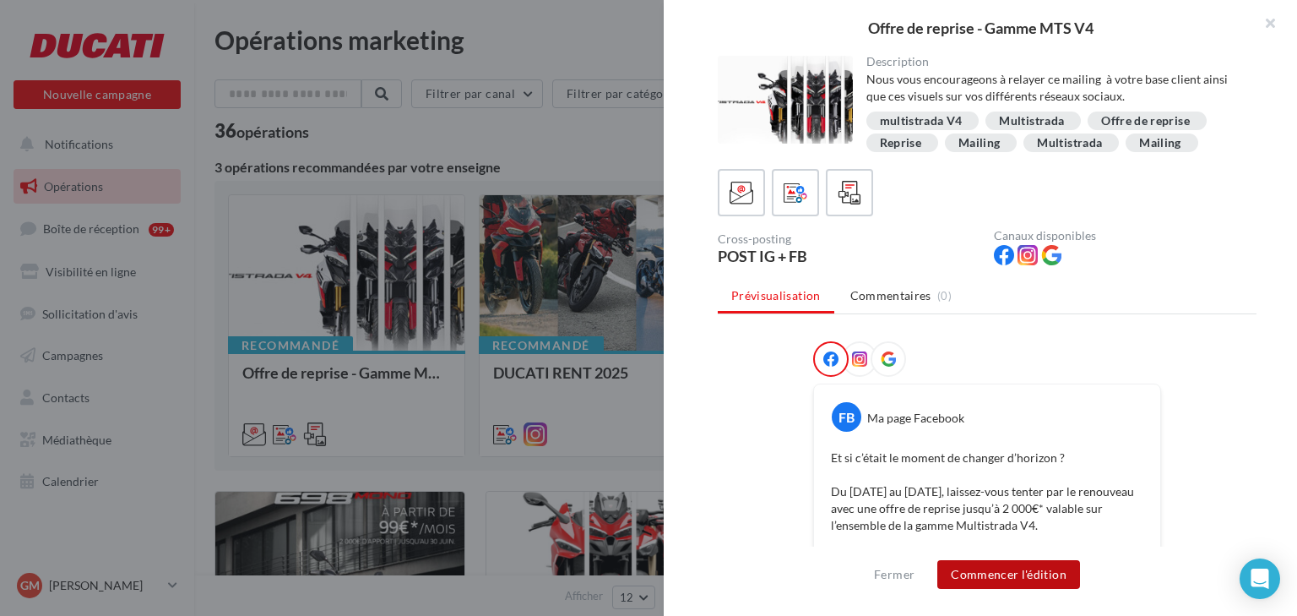
click at [1008, 576] on button "Commencer l'édition" at bounding box center [1009, 574] width 143 height 29
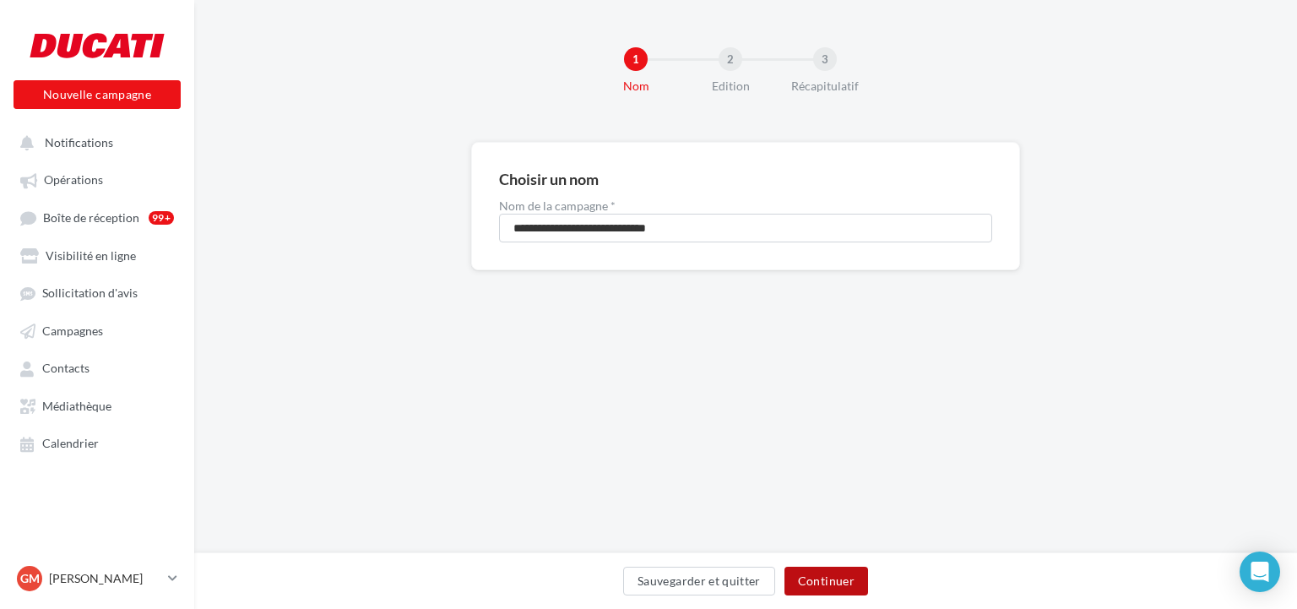
click at [823, 579] on button "Continuer" at bounding box center [827, 581] width 84 height 29
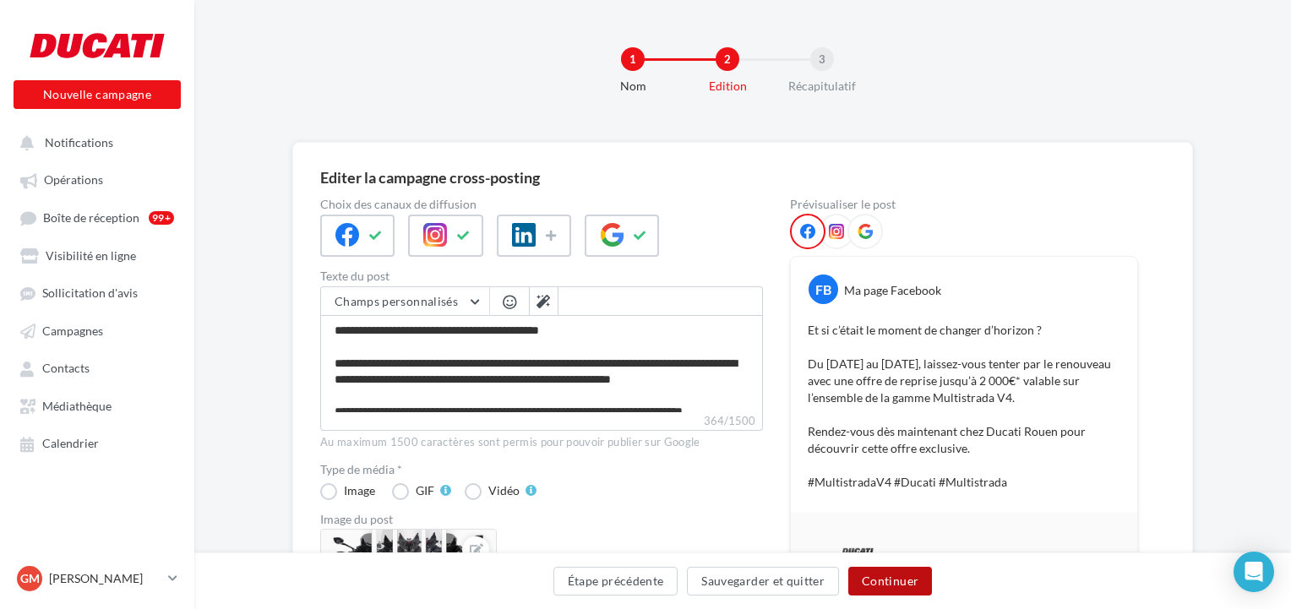
click at [871, 573] on button "Continuer" at bounding box center [890, 581] width 84 height 29
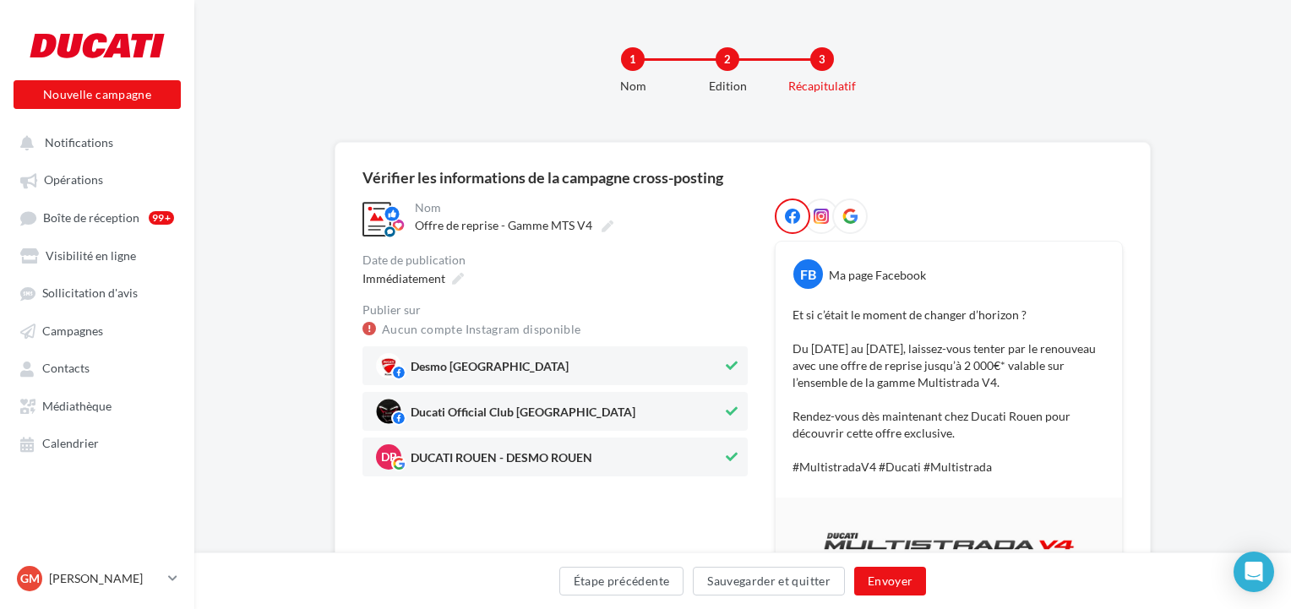
click at [728, 412] on icon at bounding box center [732, 411] width 12 height 12
click at [833, 220] on div at bounding box center [849, 215] width 35 height 35
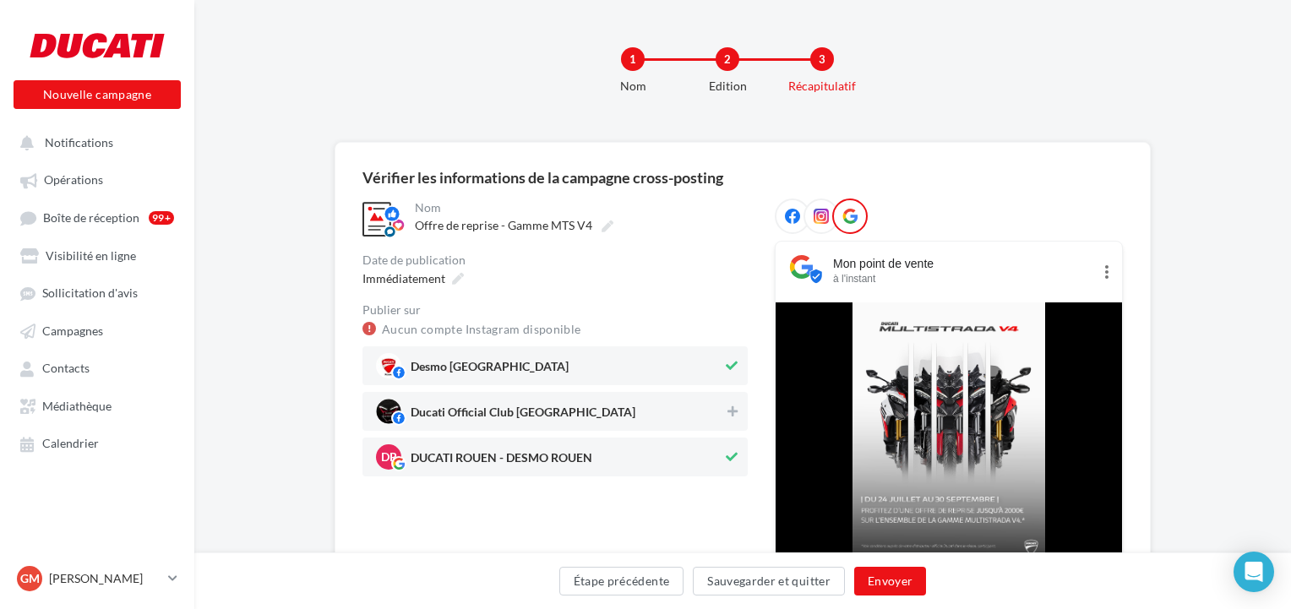
click at [815, 221] on icon at bounding box center [820, 216] width 15 height 15
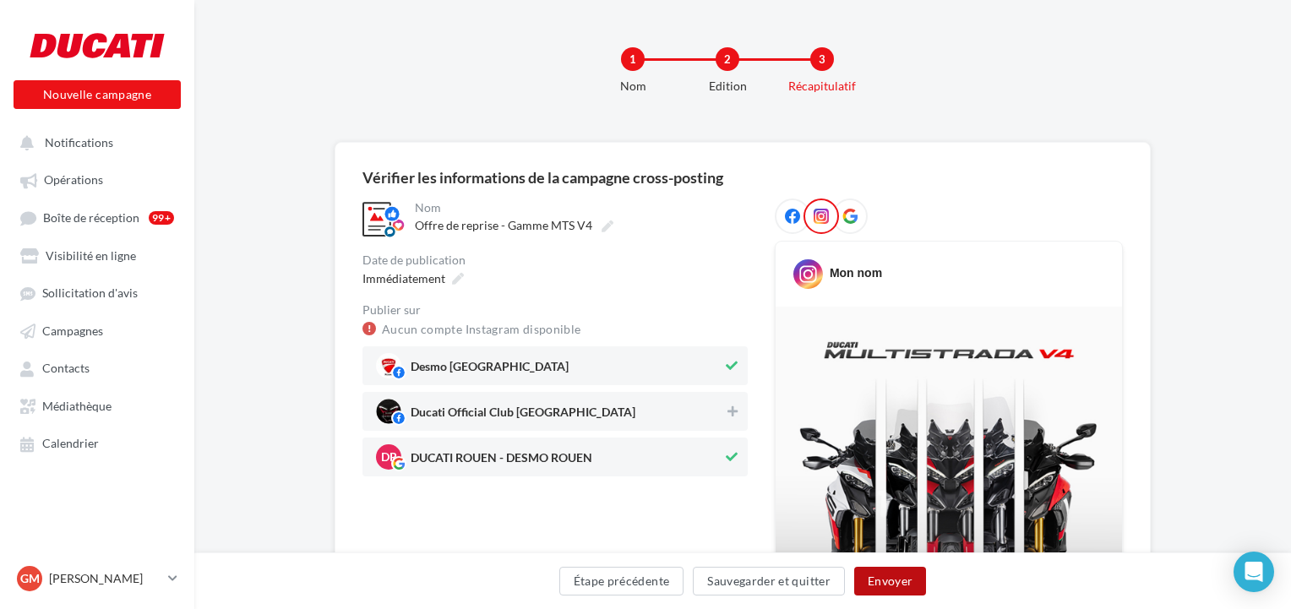
click at [872, 581] on button "Envoyer" at bounding box center [890, 581] width 72 height 29
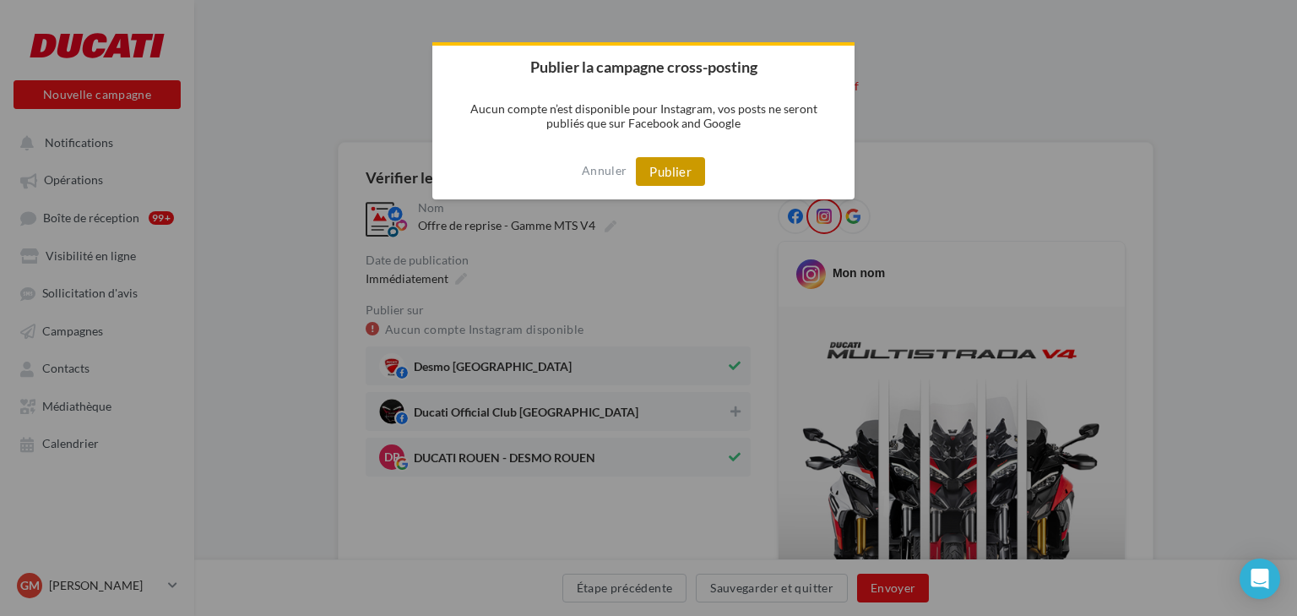
click at [655, 161] on button "Publier" at bounding box center [670, 171] width 69 height 29
